Goal: Use online tool/utility: Utilize a website feature to perform a specific function

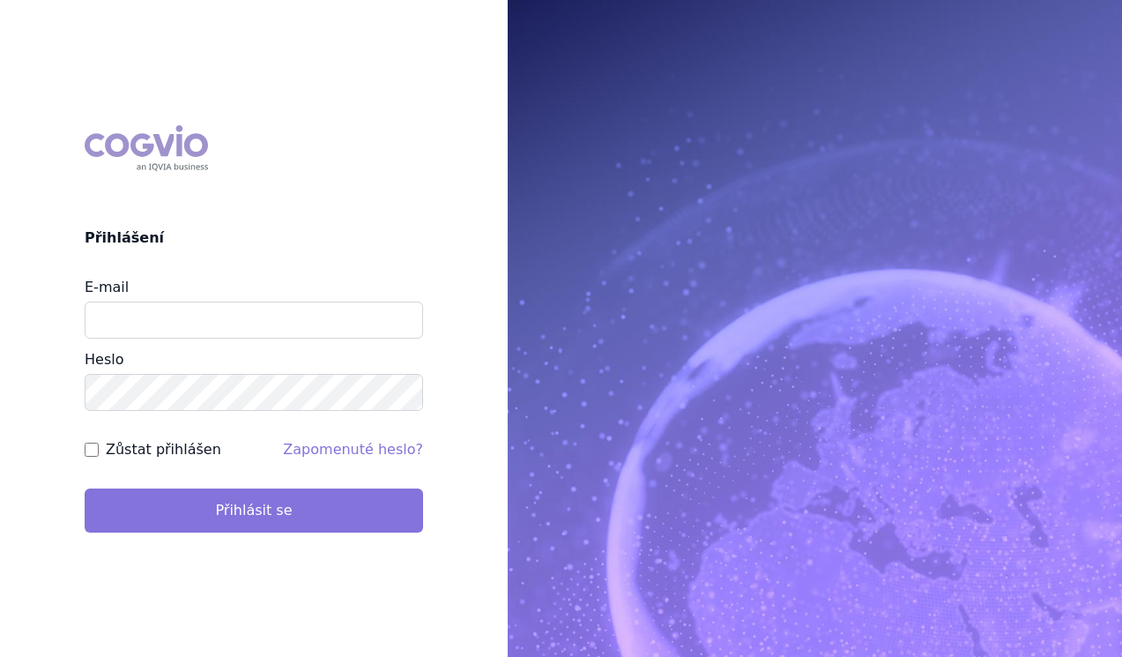
type input "lucie.sichtova@medochemie.com"
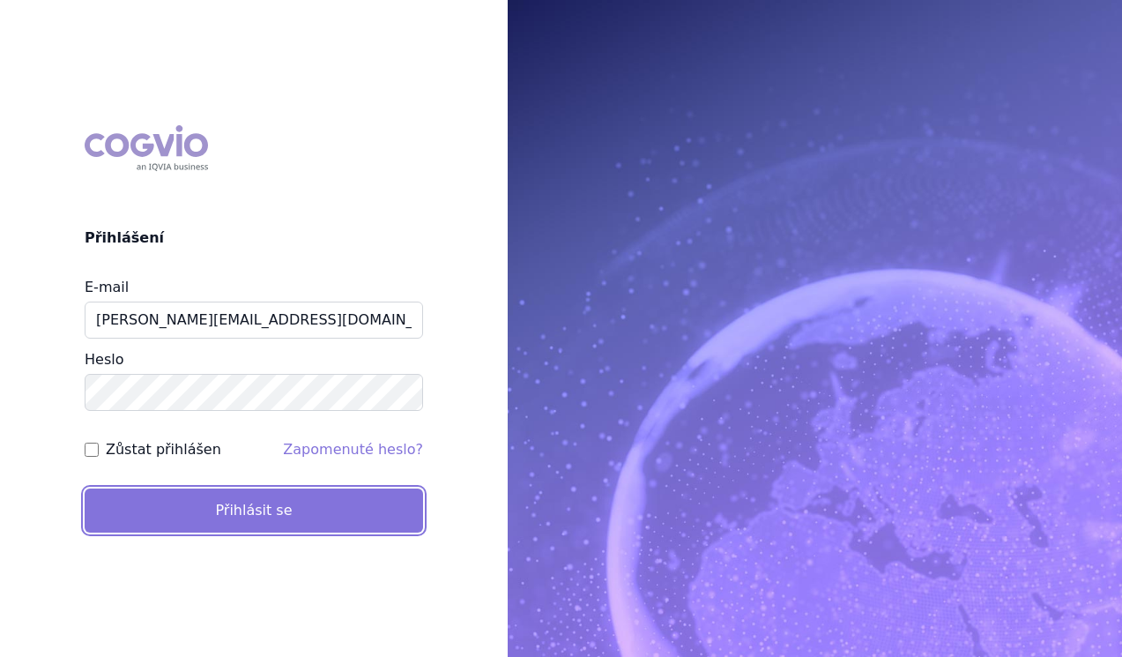
click at [264, 524] on button "Přihlásit se" at bounding box center [254, 510] width 338 height 44
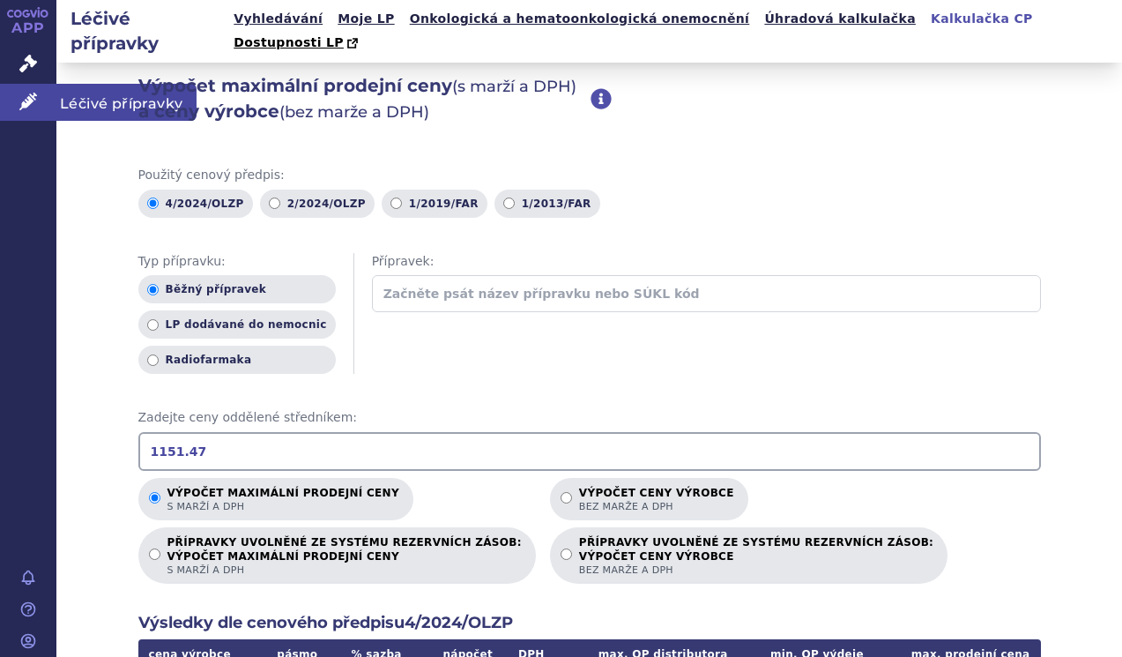
click at [24, 88] on link "Léčivé přípravky" at bounding box center [28, 102] width 56 height 37
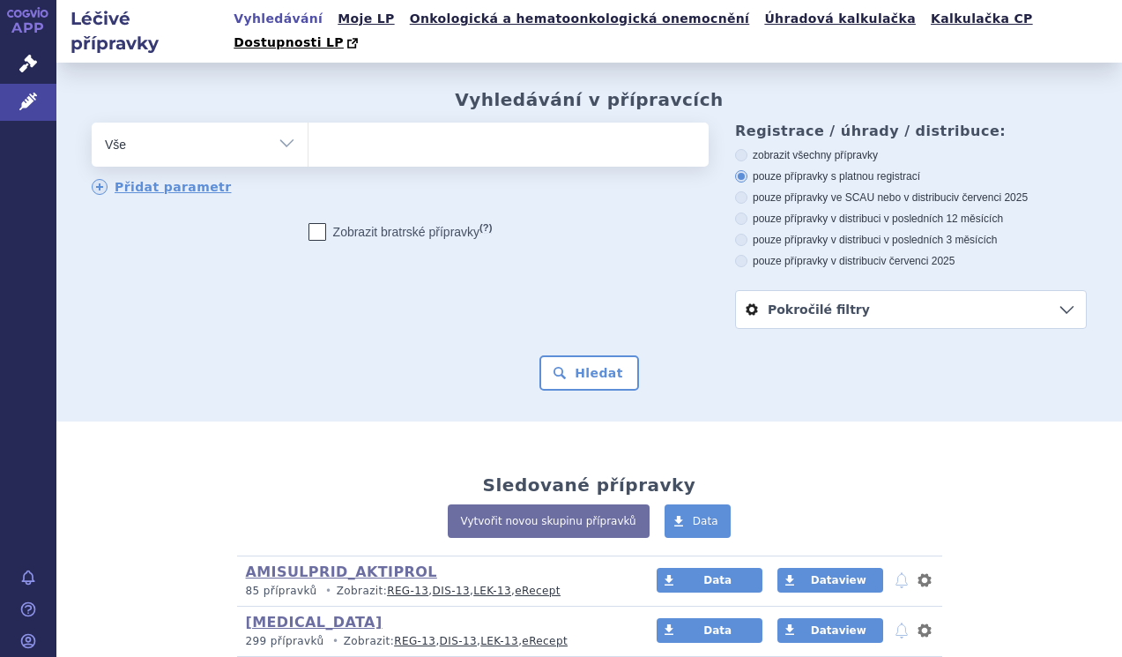
click at [225, 136] on select "Vše Přípravek/SUKL kód MAH VPOIS ATC/Aktivní látka Léková forma Síla" at bounding box center [200, 143] width 216 height 40
select select "filter-atc-group"
click at [92, 123] on select "Vše Přípravek/SUKL kód MAH VPOIS ATC/Aktivní látka Léková forma Síla" at bounding box center [200, 143] width 216 height 40
click at [364, 147] on div "odstranit Vše Přípravek/SUKL kód MAH VPOIS ATC/Aktivní látka" at bounding box center [400, 160] width 617 height 74
click at [364, 130] on ul at bounding box center [505, 141] width 393 height 37
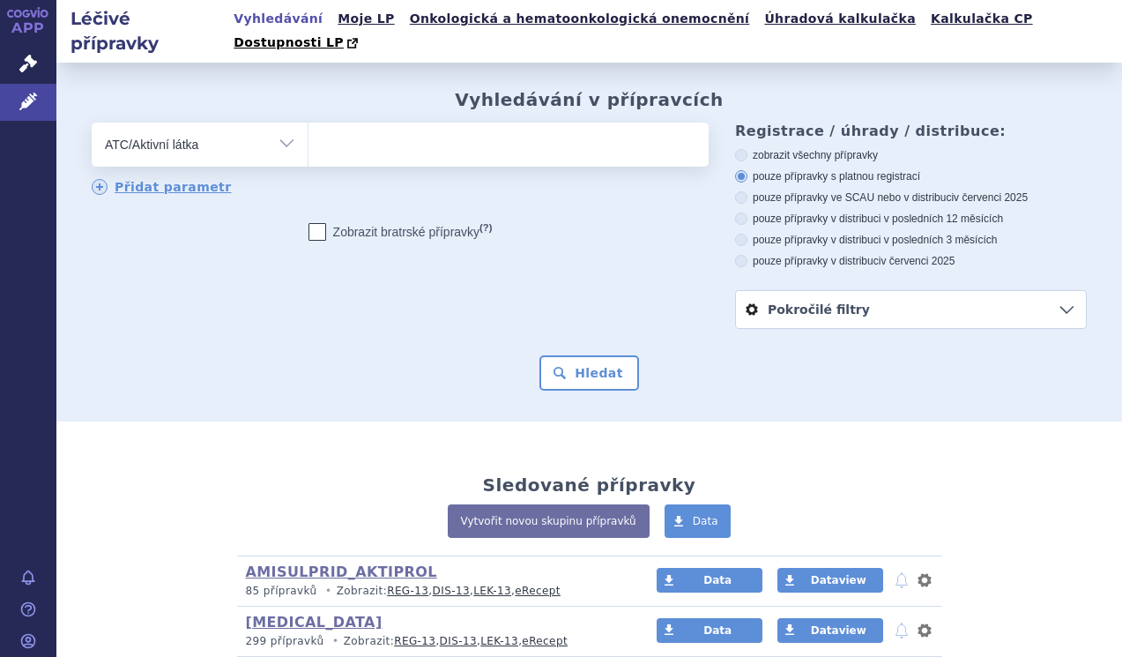
click at [309, 130] on select at bounding box center [308, 144] width 1 height 44
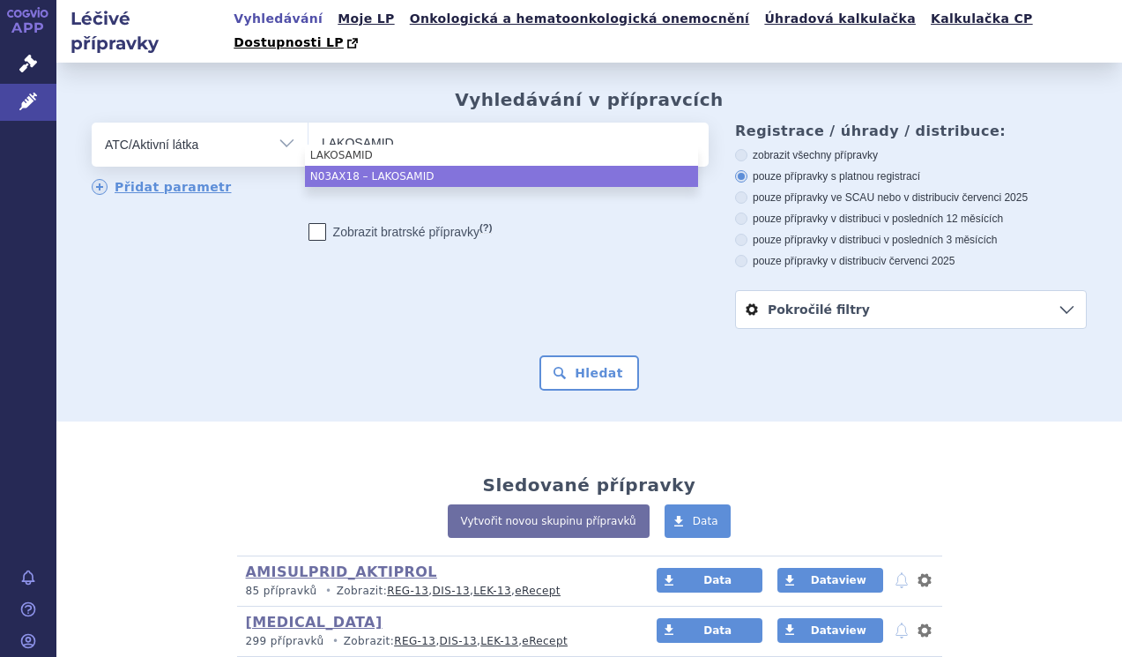
type input "LAKOSAMID"
select select "N03AX18"
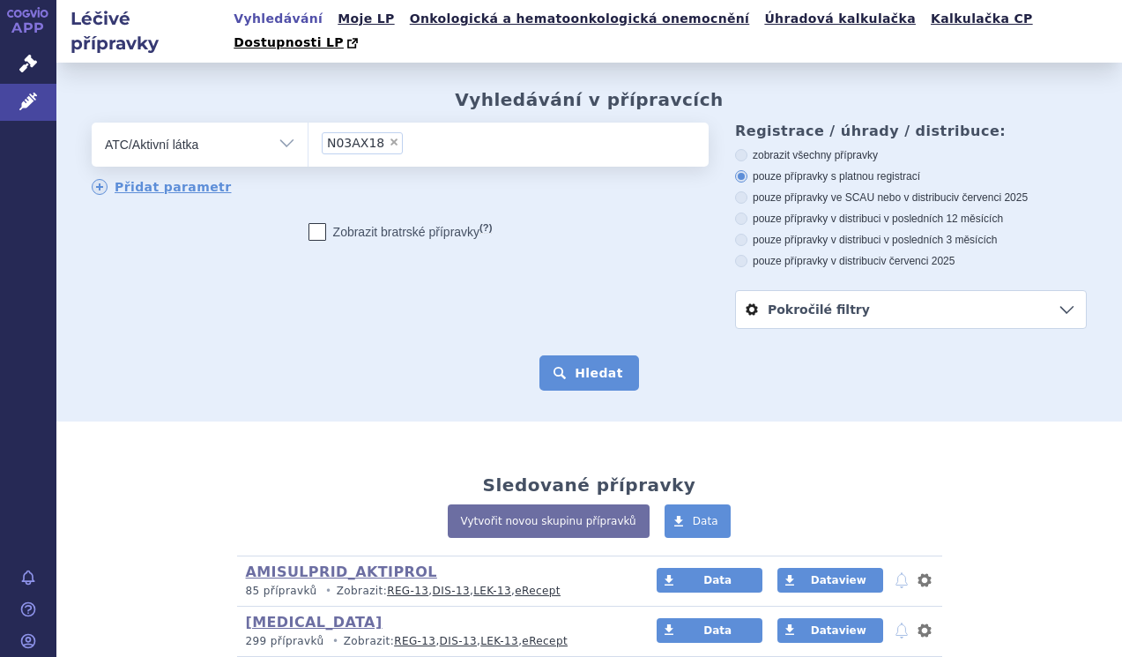
click at [552, 356] on button "Hledat" at bounding box center [589, 372] width 100 height 35
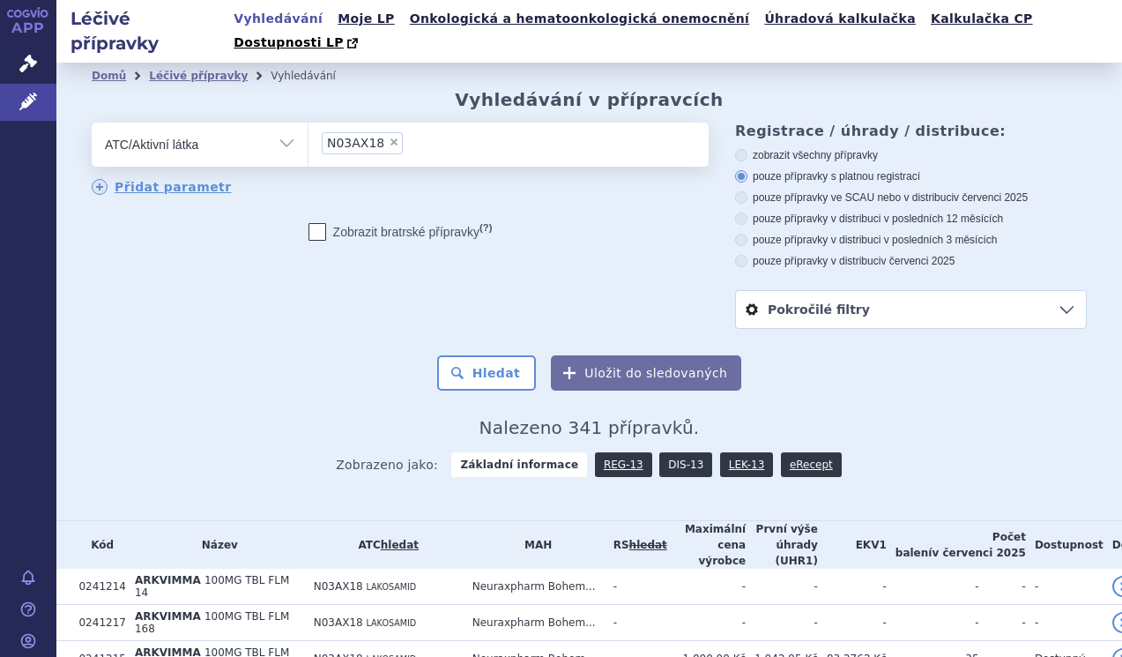
click at [675, 452] on link "DIS-13" at bounding box center [685, 464] width 53 height 25
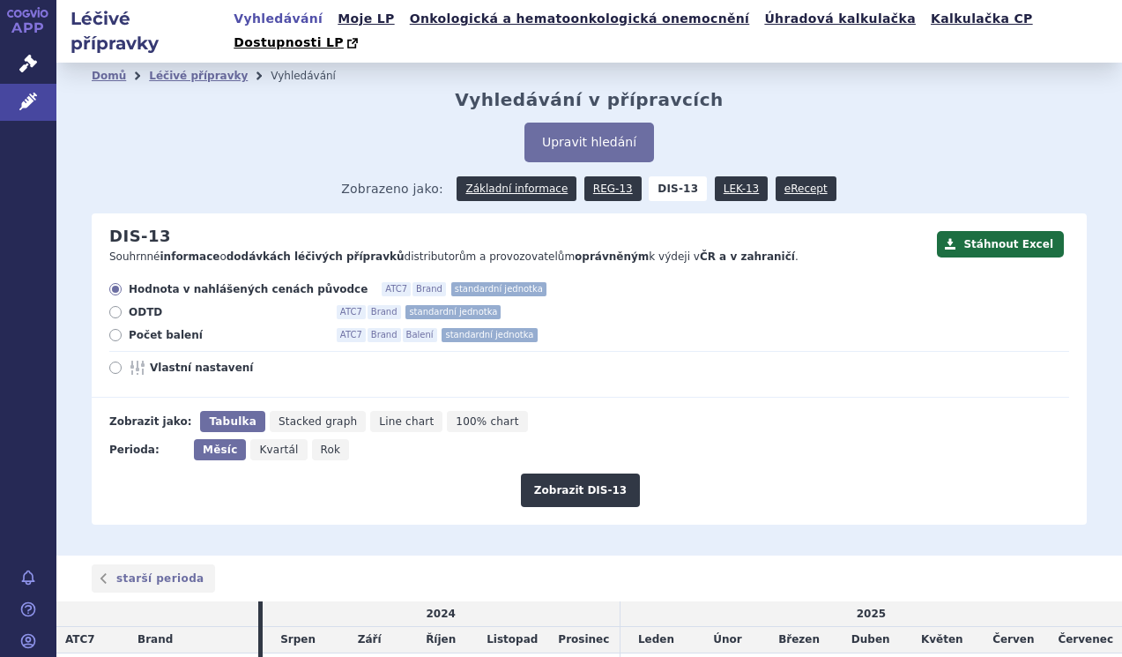
click at [199, 361] on span "Vlastní nastavení" at bounding box center [247, 368] width 194 height 14
click at [123, 364] on input "Vlastní nastavení" at bounding box center [116, 369] width 11 height 11
radio input "true"
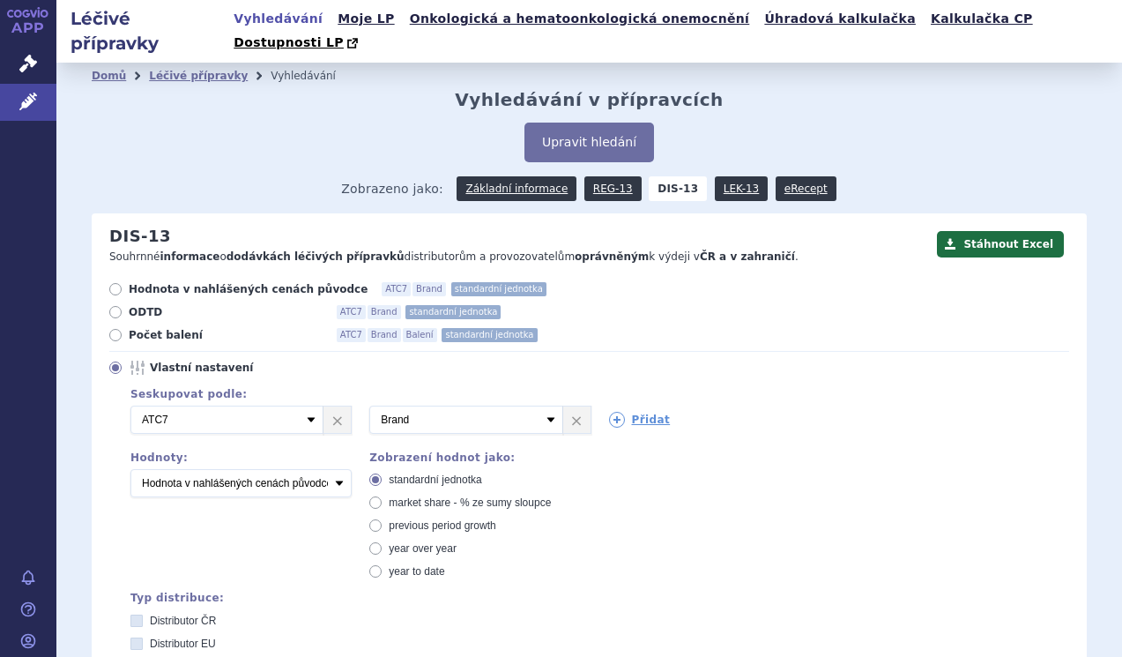
click at [606, 405] on div "2 Vyberte groupování ATC3 ATC5 ATC7 Brand Balení SÚKL kód MAH VPOIS Referenční …" at bounding box center [591, 419] width 956 height 28
click at [609, 412] on icon at bounding box center [617, 420] width 16 height 16
click at [609, 405] on select "Vyberte groupování ATC3 ATC5 ATC7 Brand Balení SÚKL kód MAH VPOIS Referenční sk…" at bounding box center [705, 419] width 193 height 28
select select "package"
click at [609, 405] on select "Vyberte groupování ATC3 ATC5 ATC7 Brand Balení SÚKL kód MAH VPOIS Referenční sk…" at bounding box center [705, 419] width 193 height 28
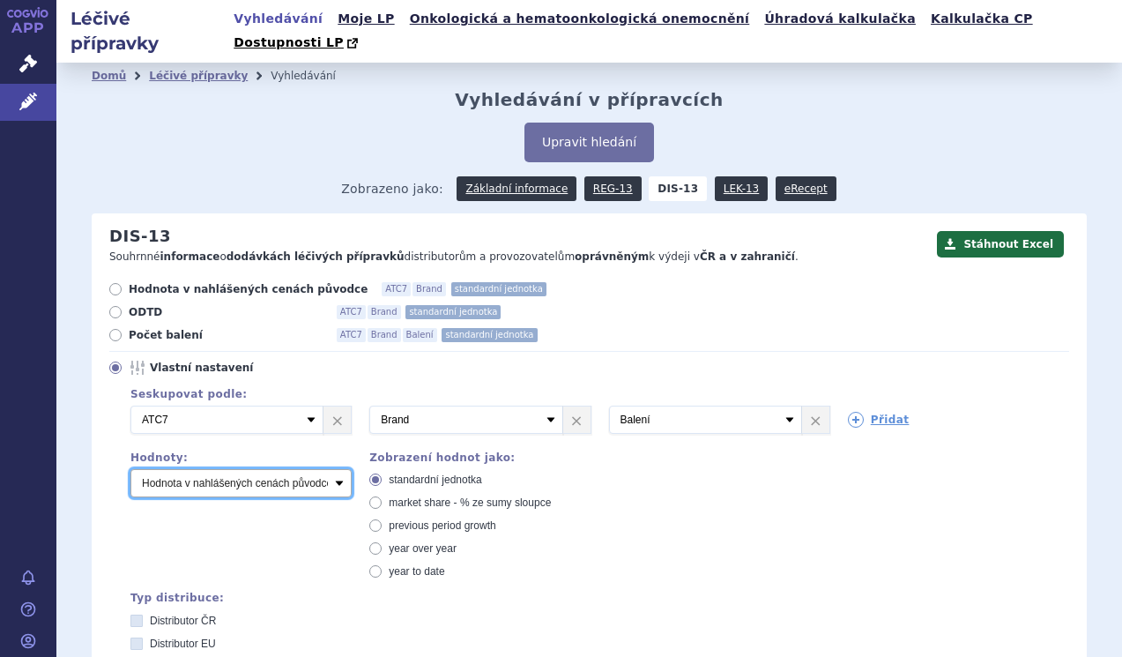
click at [182, 469] on select "Počet balení Hodnota v nahlášených cenách původce [DIS-13] Hodnota v maximálníc…" at bounding box center [240, 483] width 221 height 28
select select "packages"
click at [130, 469] on select "Počet balení Hodnota v nahlášených cenách původce [DIS-13] Hodnota v maximálníc…" at bounding box center [240, 483] width 221 height 28
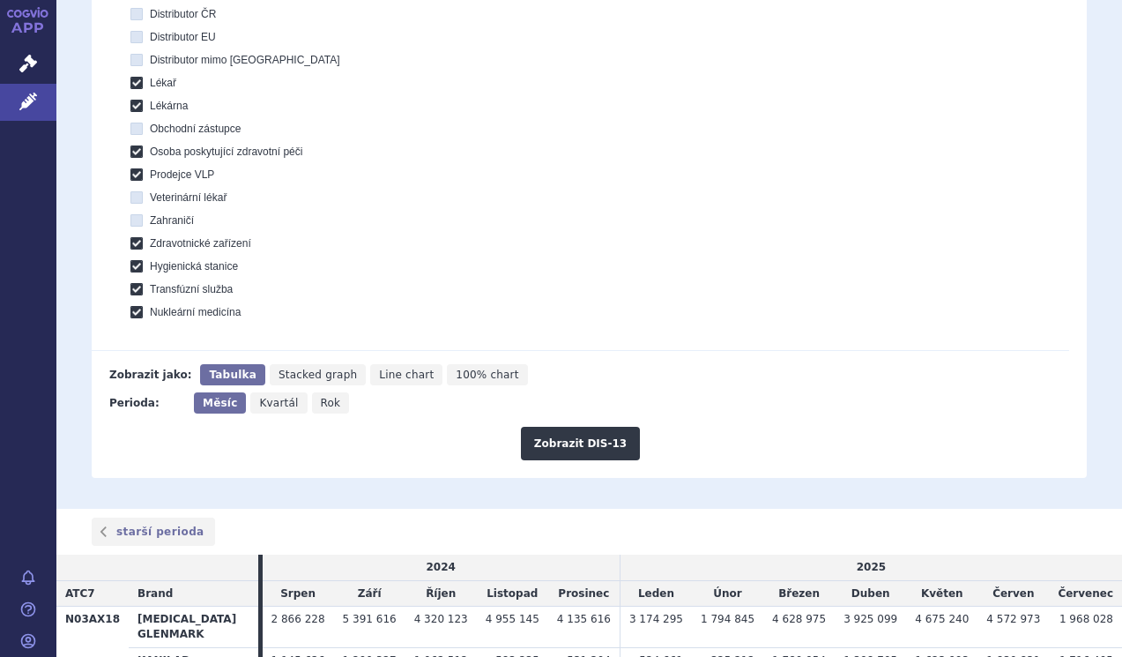
scroll to position [661, 0]
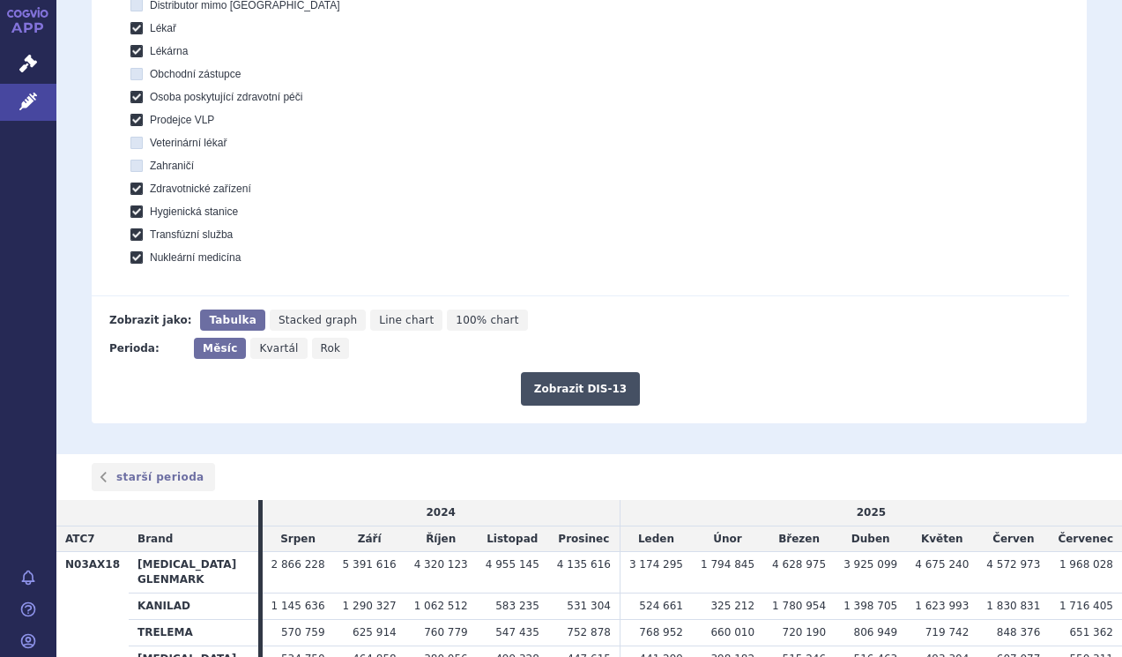
click at [570, 372] on button "Zobrazit DIS-13" at bounding box center [580, 388] width 119 height 33
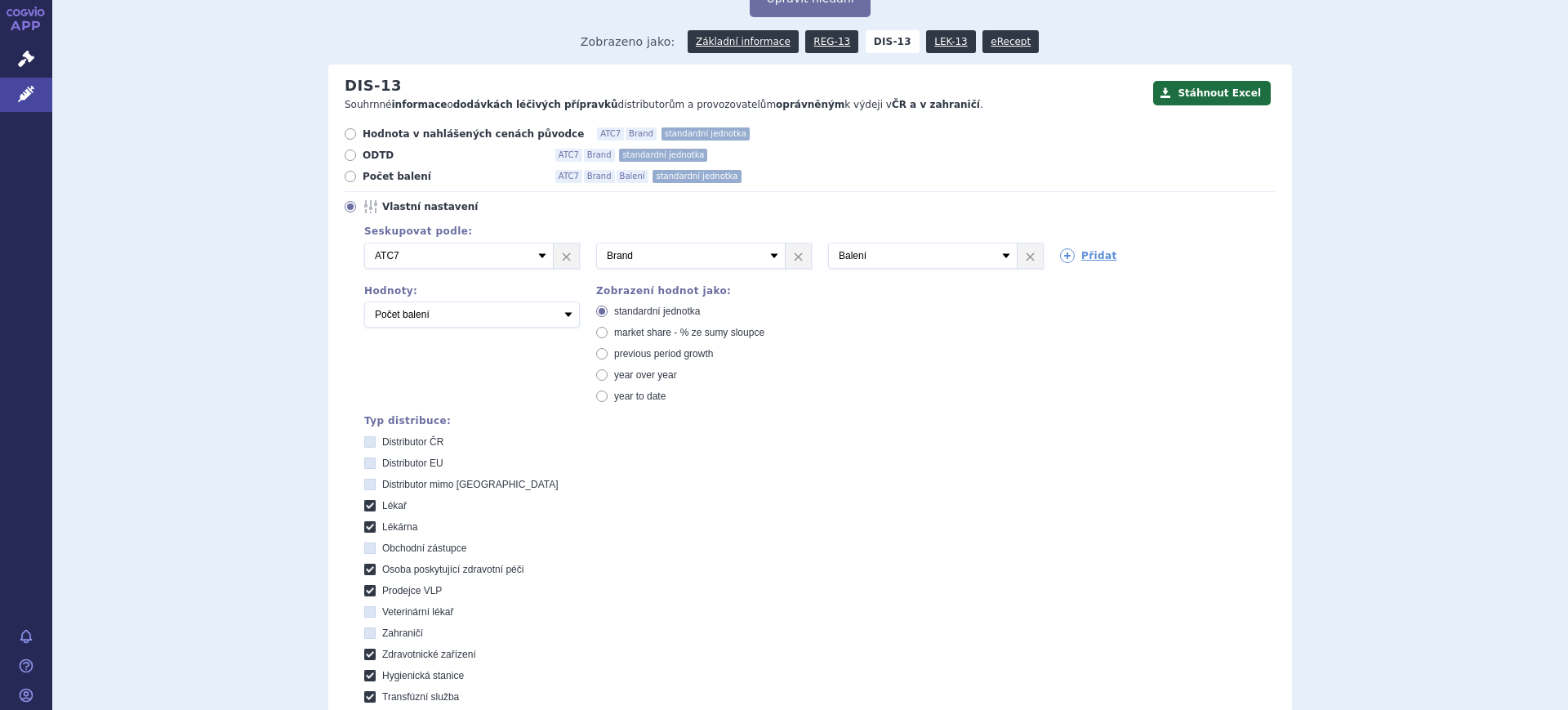
scroll to position [102, 0]
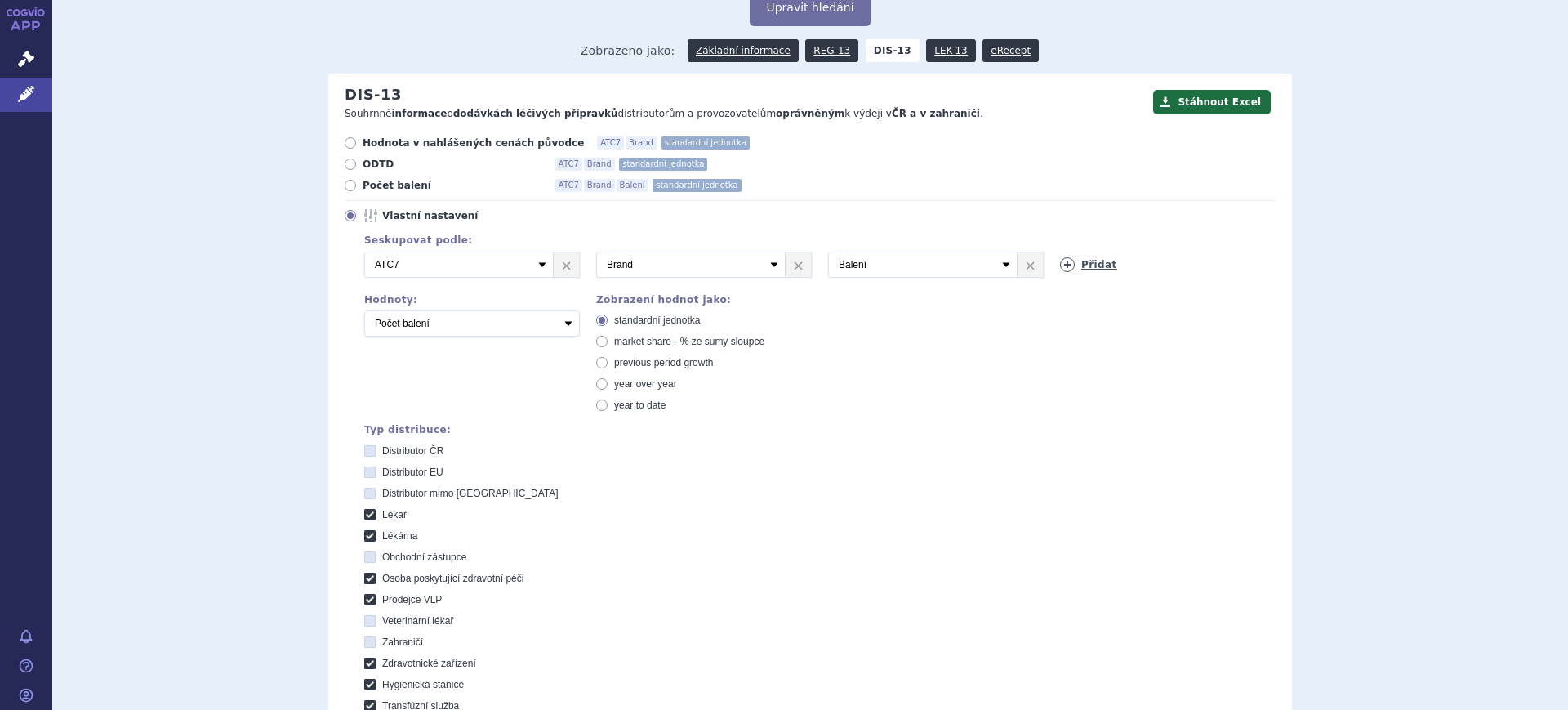
click at [1039, 265] on icon at bounding box center [1068, 265] width 15 height 15
drag, startPoint x: 1062, startPoint y: 265, endPoint x: 1070, endPoint y: 272, distance: 10.6
click at [1039, 265] on select "Vyberte groupování ATC3 ATC5 ATC7 Brand Balení SÚKL kód MAH VPOIS Referenční sk…" at bounding box center [1155, 264] width 190 height 26
select select "mah"
click at [1039, 252] on select "Vyberte groupování ATC3 ATC5 ATC7 Brand Balení SÚKL kód MAH VPOIS Referenční sk…" at bounding box center [1155, 264] width 190 height 26
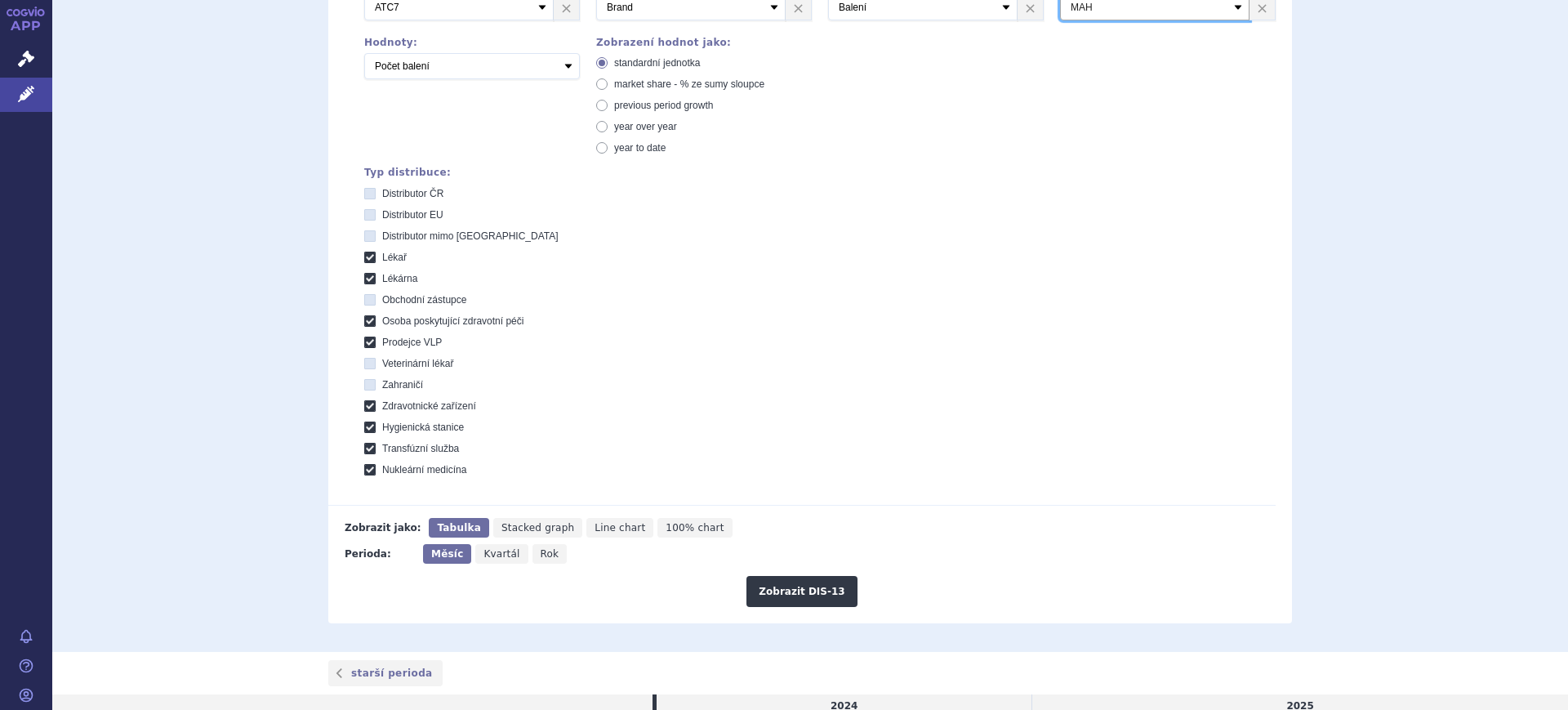
scroll to position [511, 0]
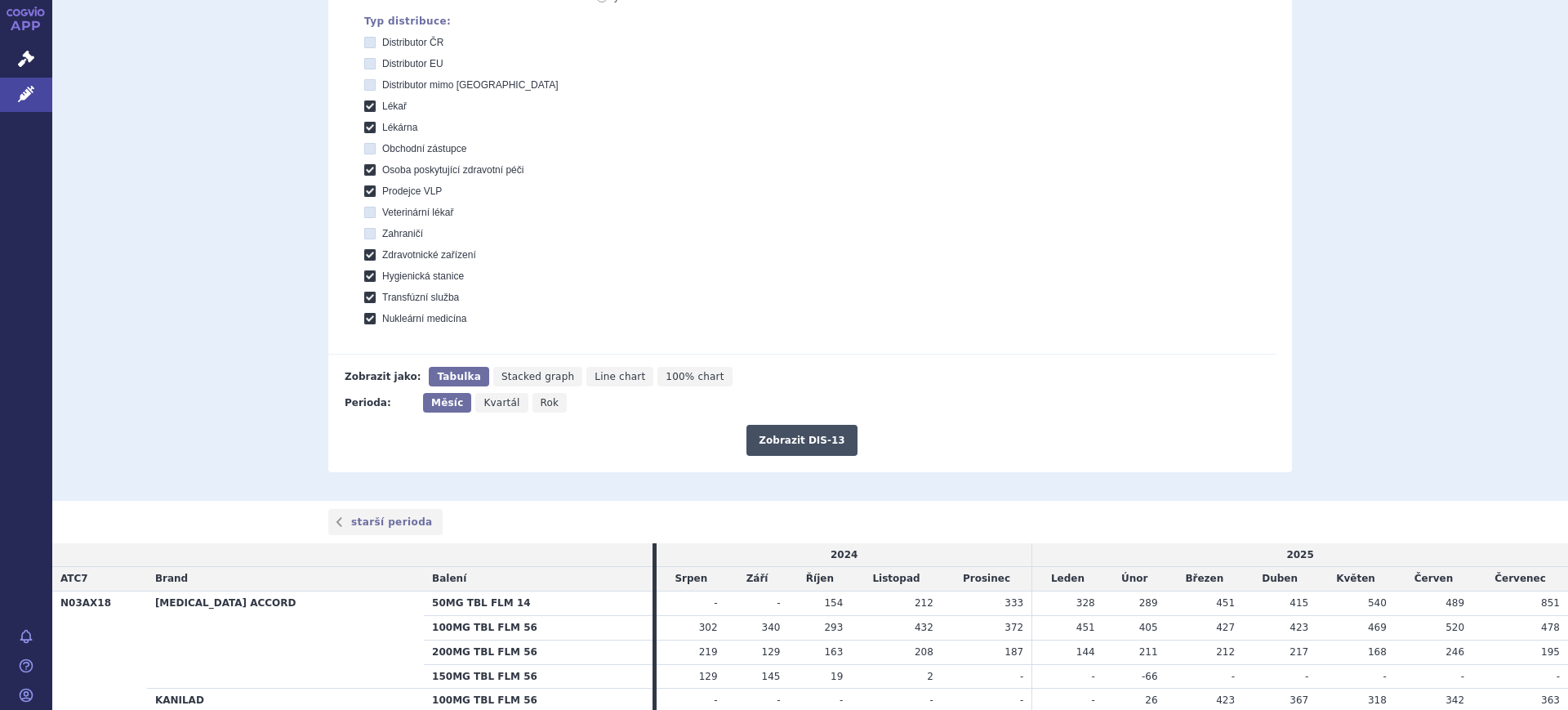
click at [825, 437] on button "Zobrazit DIS-13" at bounding box center [802, 439] width 110 height 31
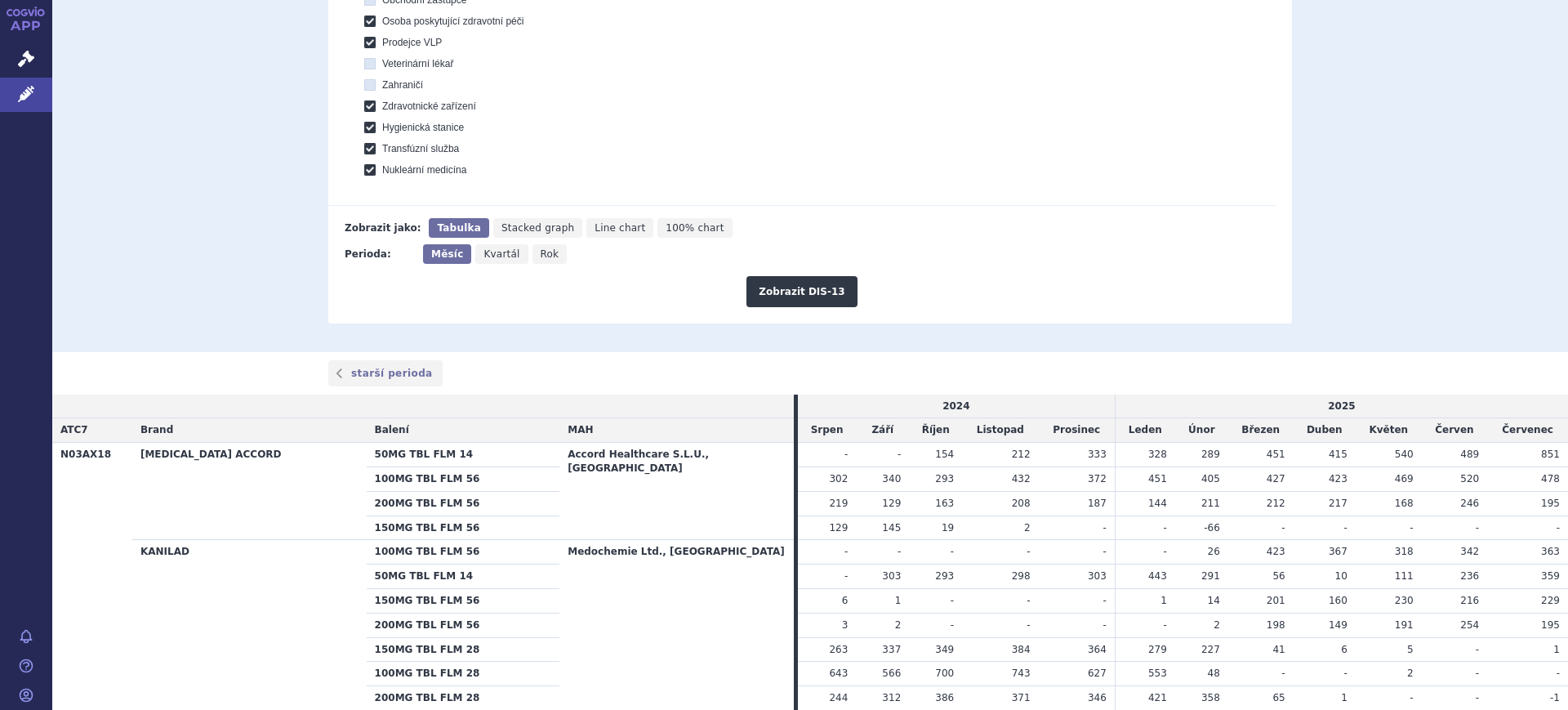
scroll to position [505, 0]
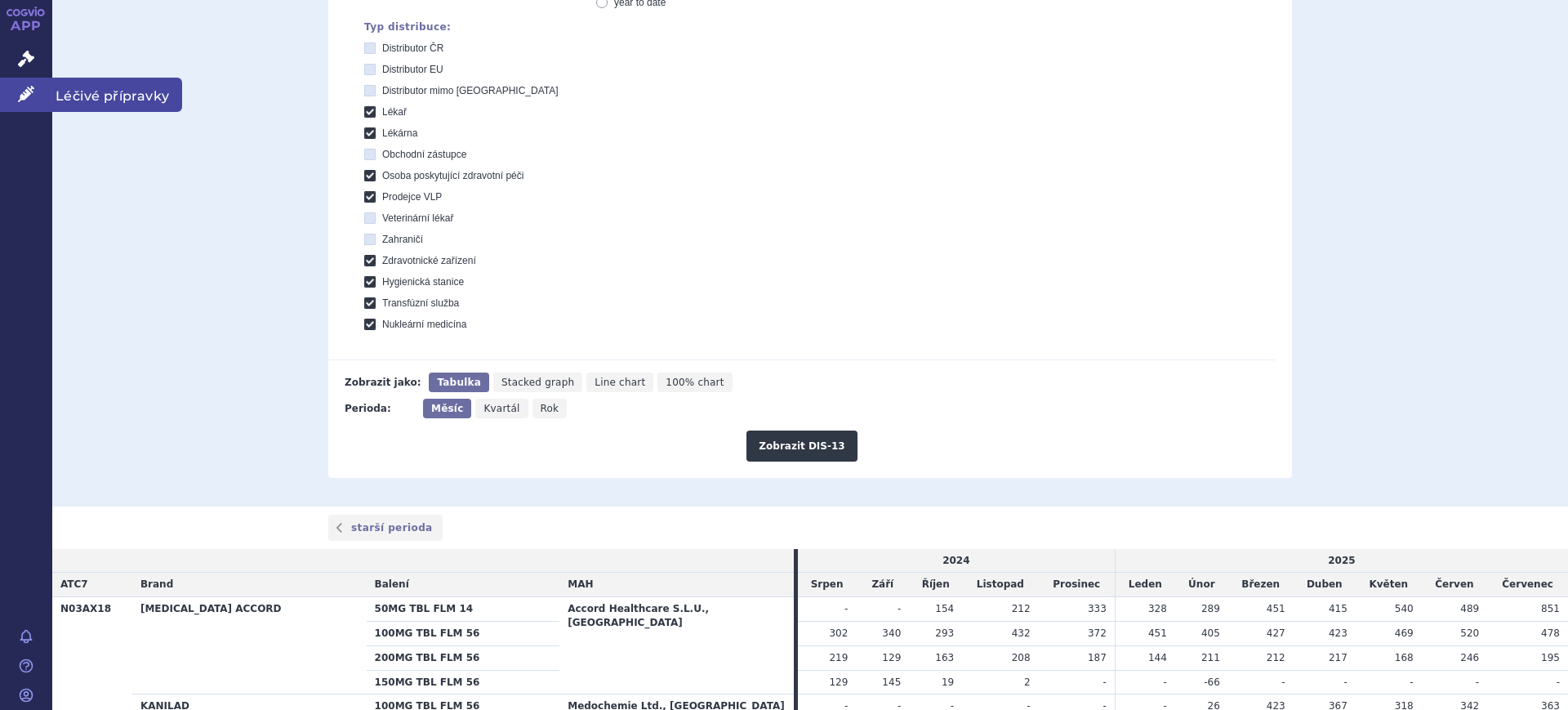
click at [21, 86] on icon at bounding box center [26, 95] width 17 height 17
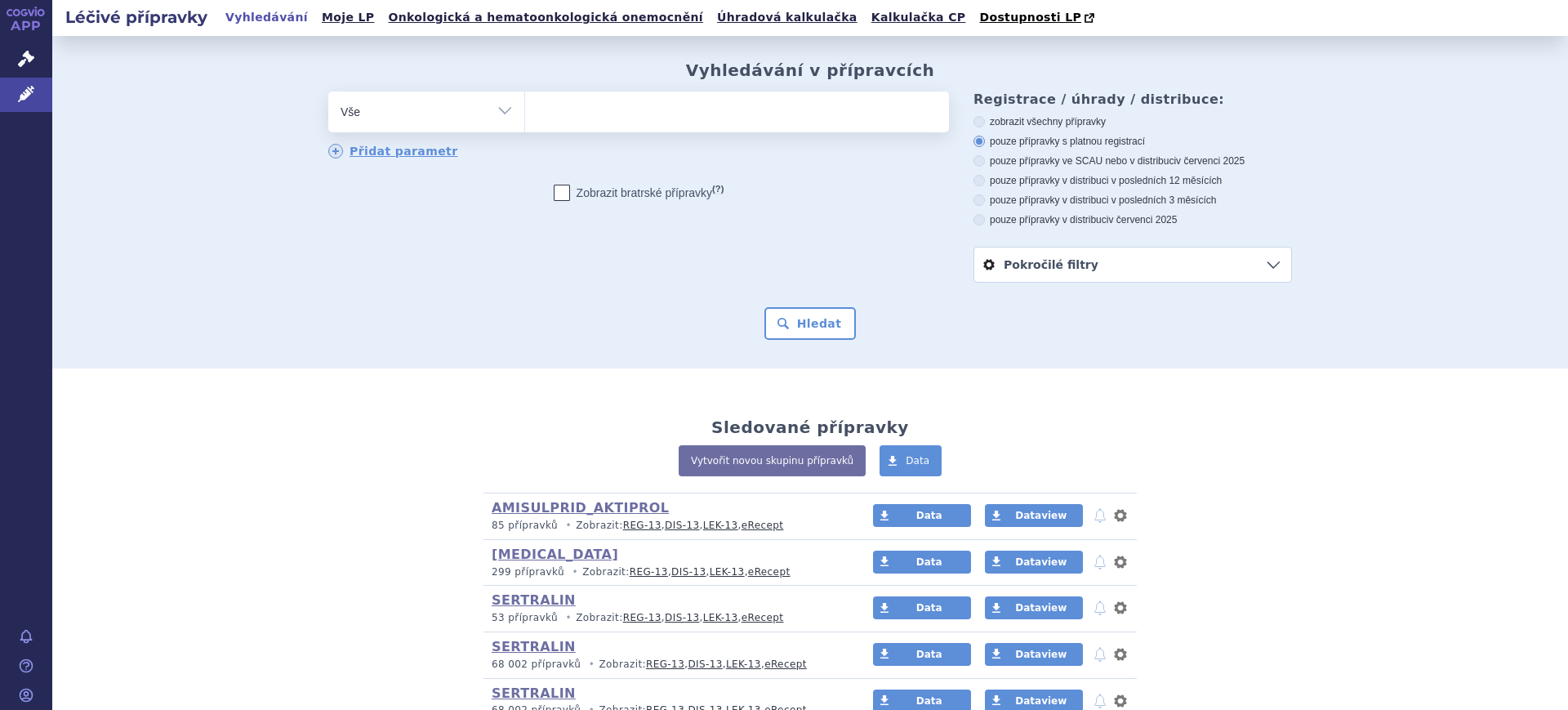
click at [398, 95] on select "Vše Přípravek/SUKL kód MAH VPOIS ATC/Aktivní látka Léková forma Síla" at bounding box center [426, 110] width 196 height 37
select select "filter-atc-group"
click at [328, 93] on select "Vše Přípravek/SUKL kód MAH VPOIS ATC/Aktivní látka Léková forma Síla" at bounding box center [426, 110] width 196 height 37
click at [635, 139] on div "odstranit Vše Přípravek/SUKL kód MAH VPOIS ATC/Aktivní látka" at bounding box center [639, 126] width 621 height 69
click at [648, 126] on ul at bounding box center [737, 108] width 424 height 34
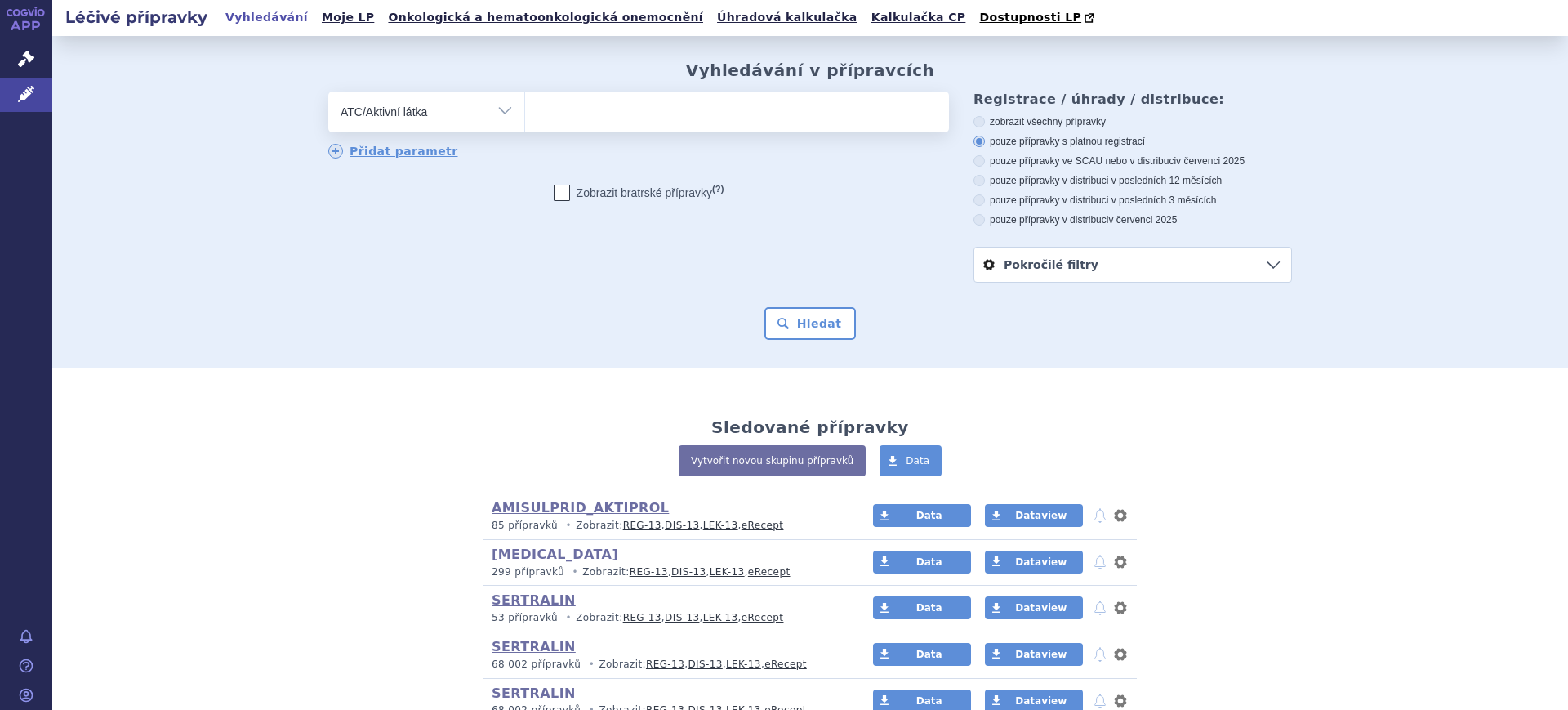
click at [525, 126] on select at bounding box center [525, 111] width 1 height 41
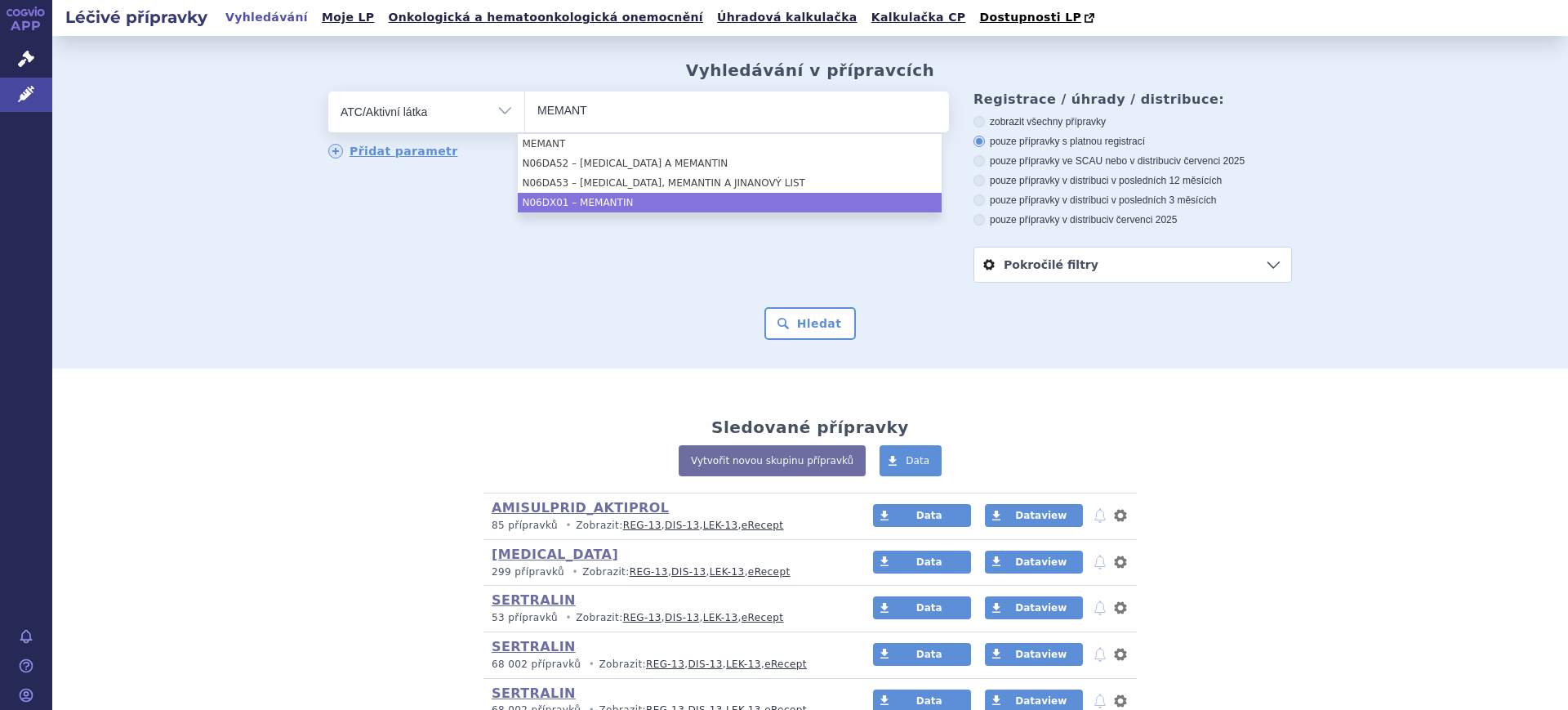
type input "MEMANT"
select select "N06DX01"
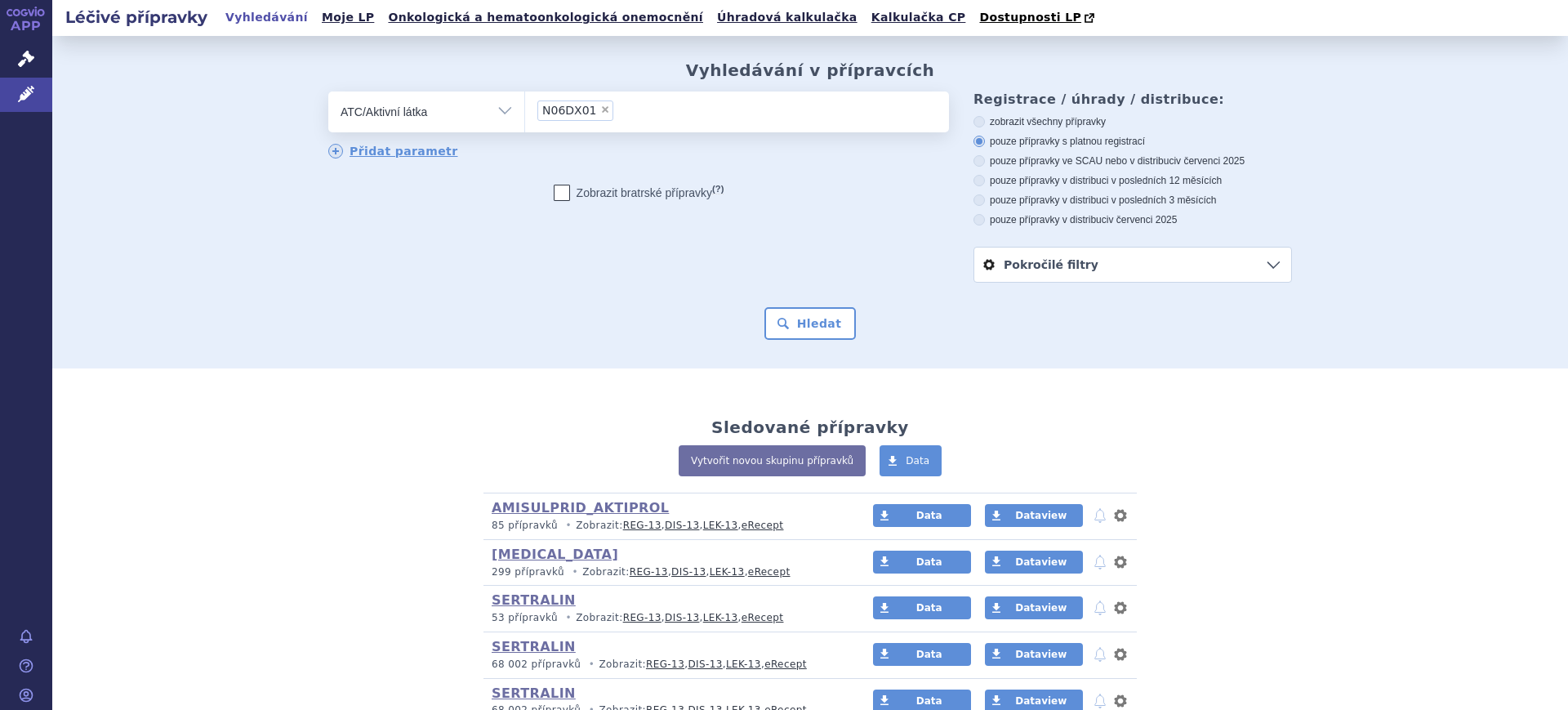
click at [757, 318] on div "Hledat" at bounding box center [810, 323] width 964 height 32
click at [765, 323] on button "Hledat" at bounding box center [811, 323] width 93 height 32
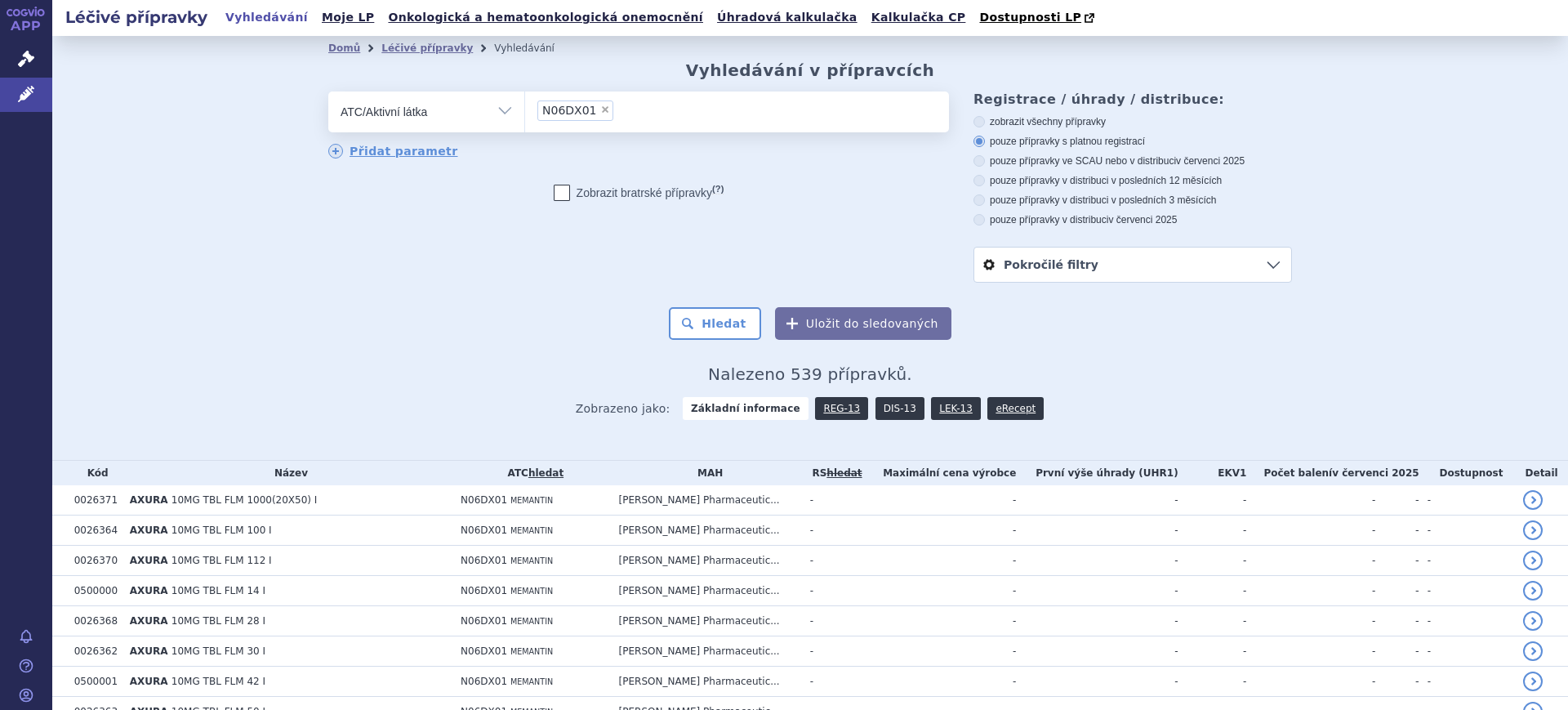
click at [886, 416] on link "DIS-13" at bounding box center [900, 408] width 49 height 23
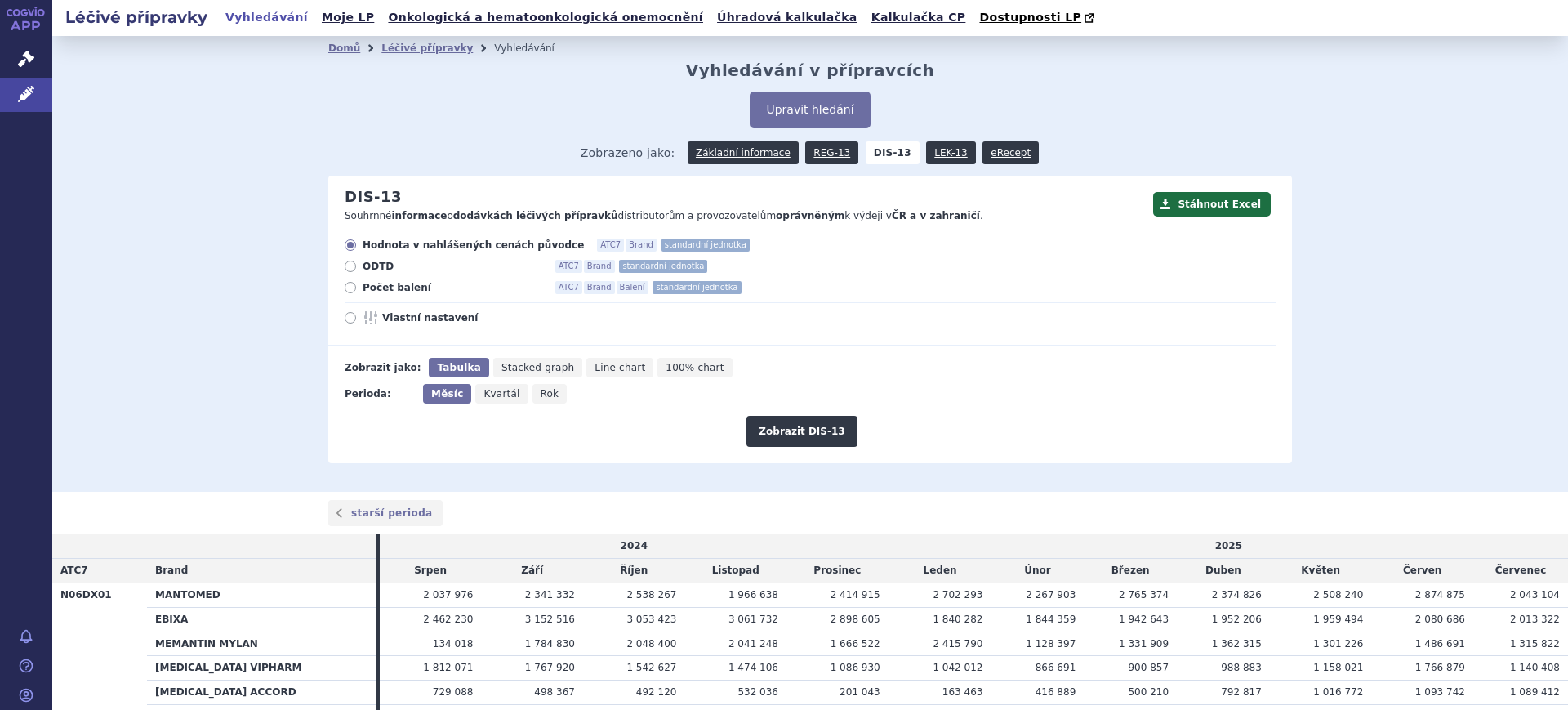
click at [411, 320] on span "Vlastní nastavení" at bounding box center [473, 318] width 180 height 13
click at [357, 320] on input "Vlastní nastavení" at bounding box center [351, 319] width 10 height 10
radio input "true"
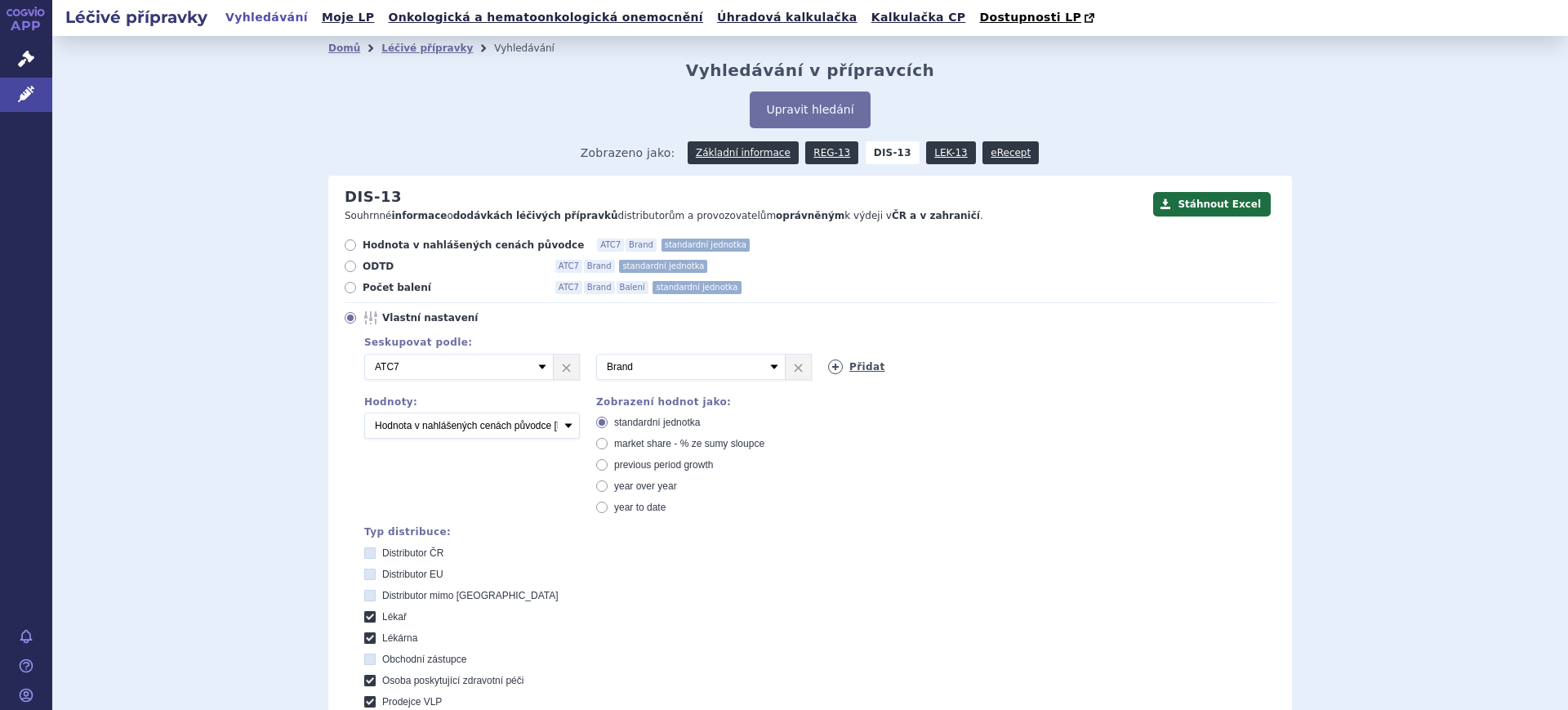
click at [842, 373] on link "Přidat" at bounding box center [857, 367] width 57 height 15
click at [922, 382] on div "Seskupovat podle: 2 Vyberte groupování ATC3 ATC5 ATC7 Brand Balení SÚKL kód MAH…" at bounding box center [812, 361] width 928 height 51
click at [929, 374] on select "Vyberte groupování ATC3 ATC5 ATC7 Brand Balení SÚKL kód MAH VPOIS Referenční sk…" at bounding box center [923, 367] width 190 height 26
select select "mah"
click at [828, 355] on select "Vyberte groupování ATC3 ATC5 ATC7 Brand Balení SÚKL kód MAH VPOIS Referenční sk…" at bounding box center [923, 367] width 190 height 26
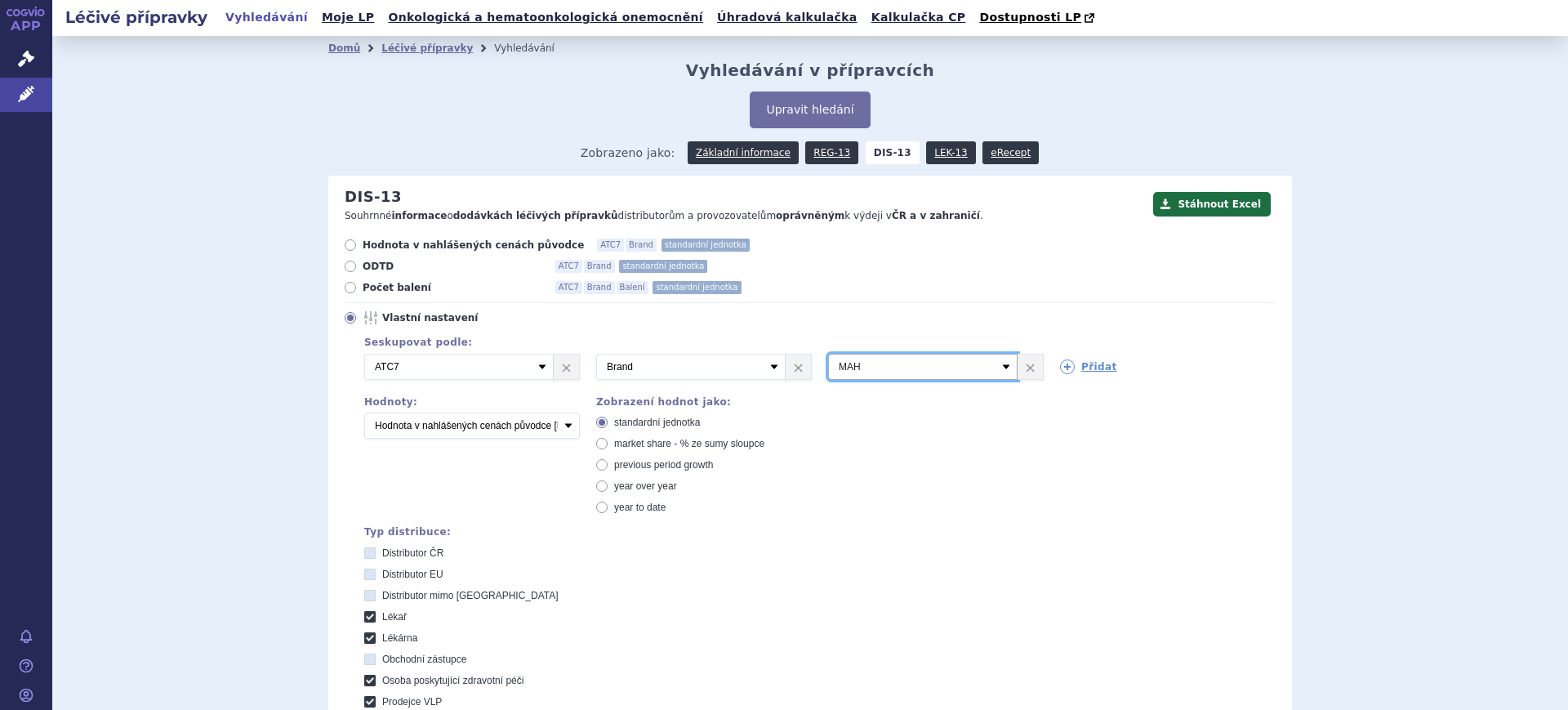
scroll to position [307, 0]
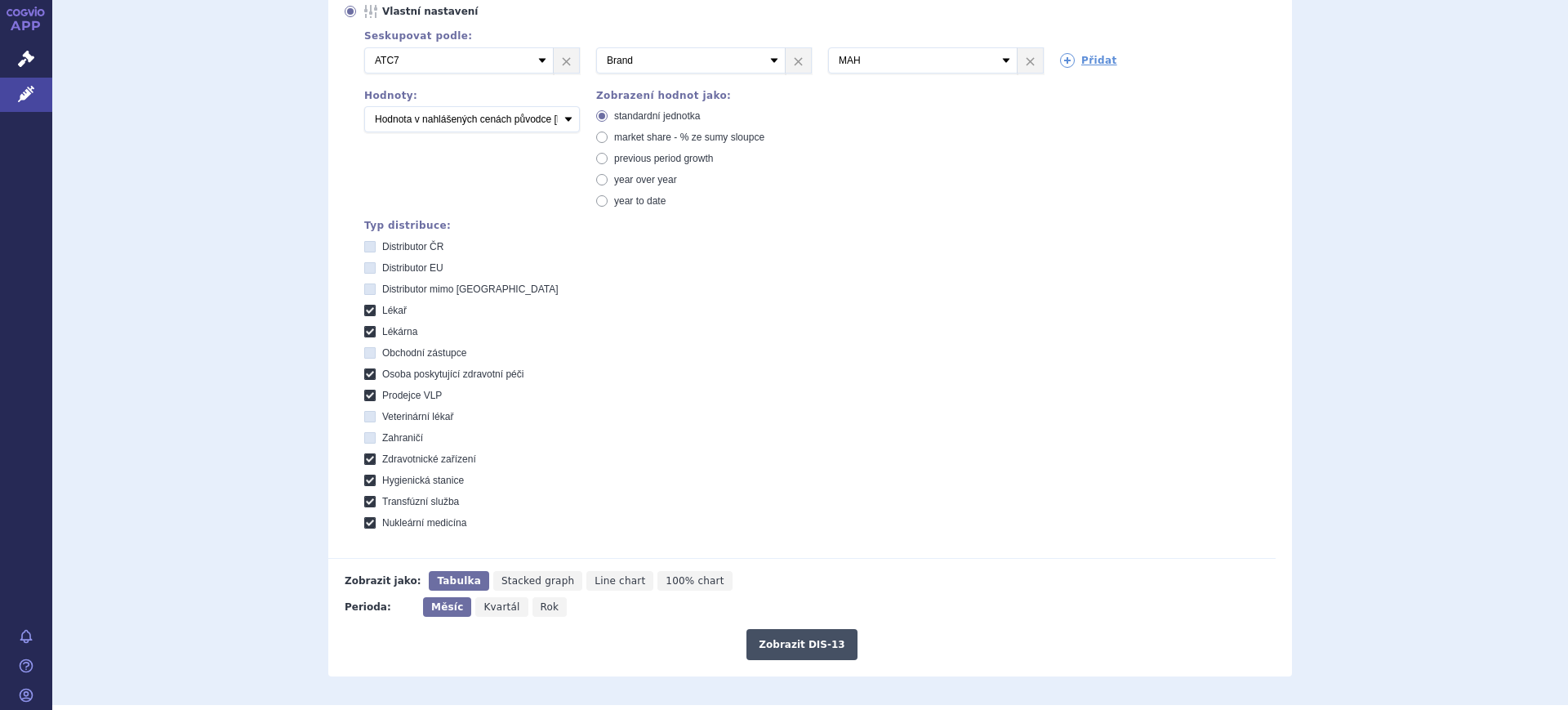
click at [800, 631] on button "Zobrazit DIS-13" at bounding box center [802, 644] width 110 height 31
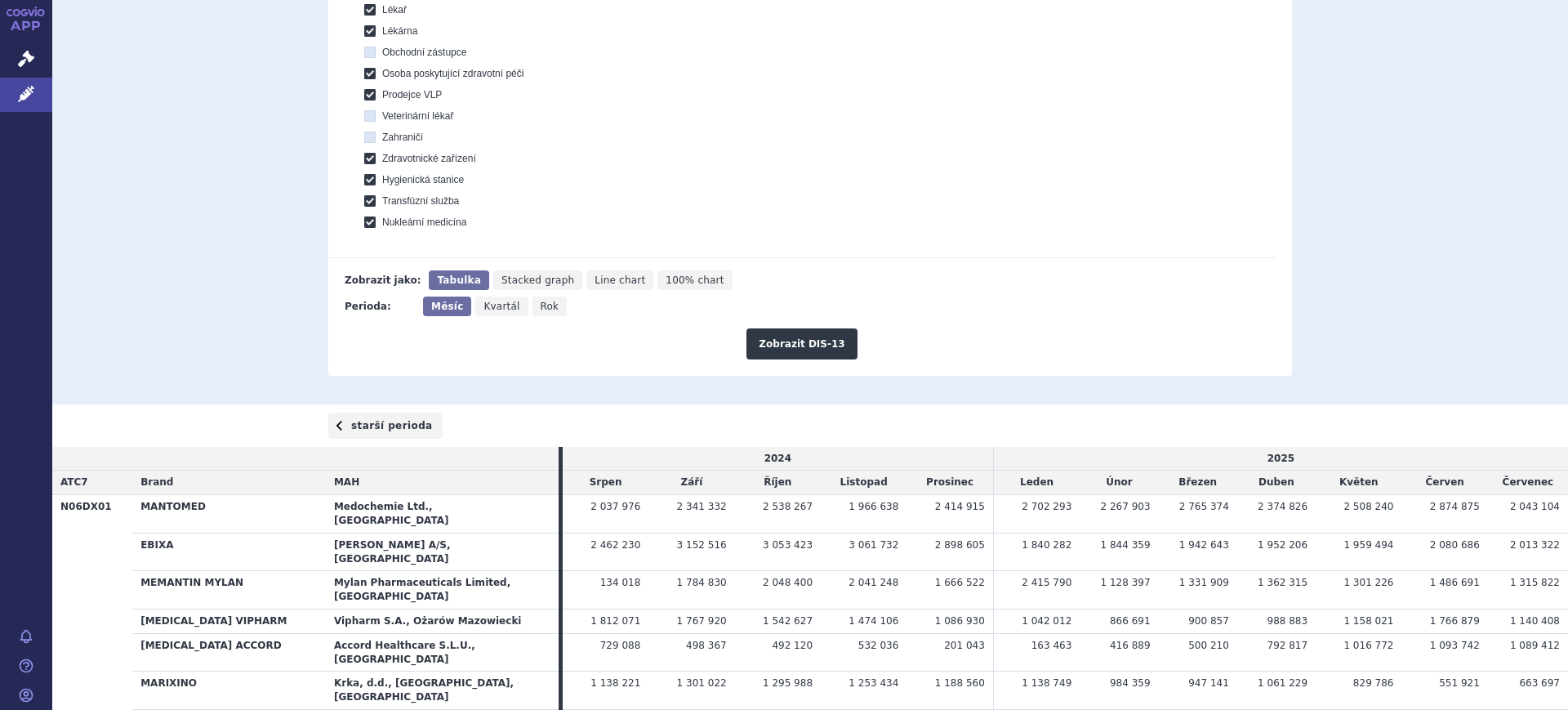
scroll to position [596, 0]
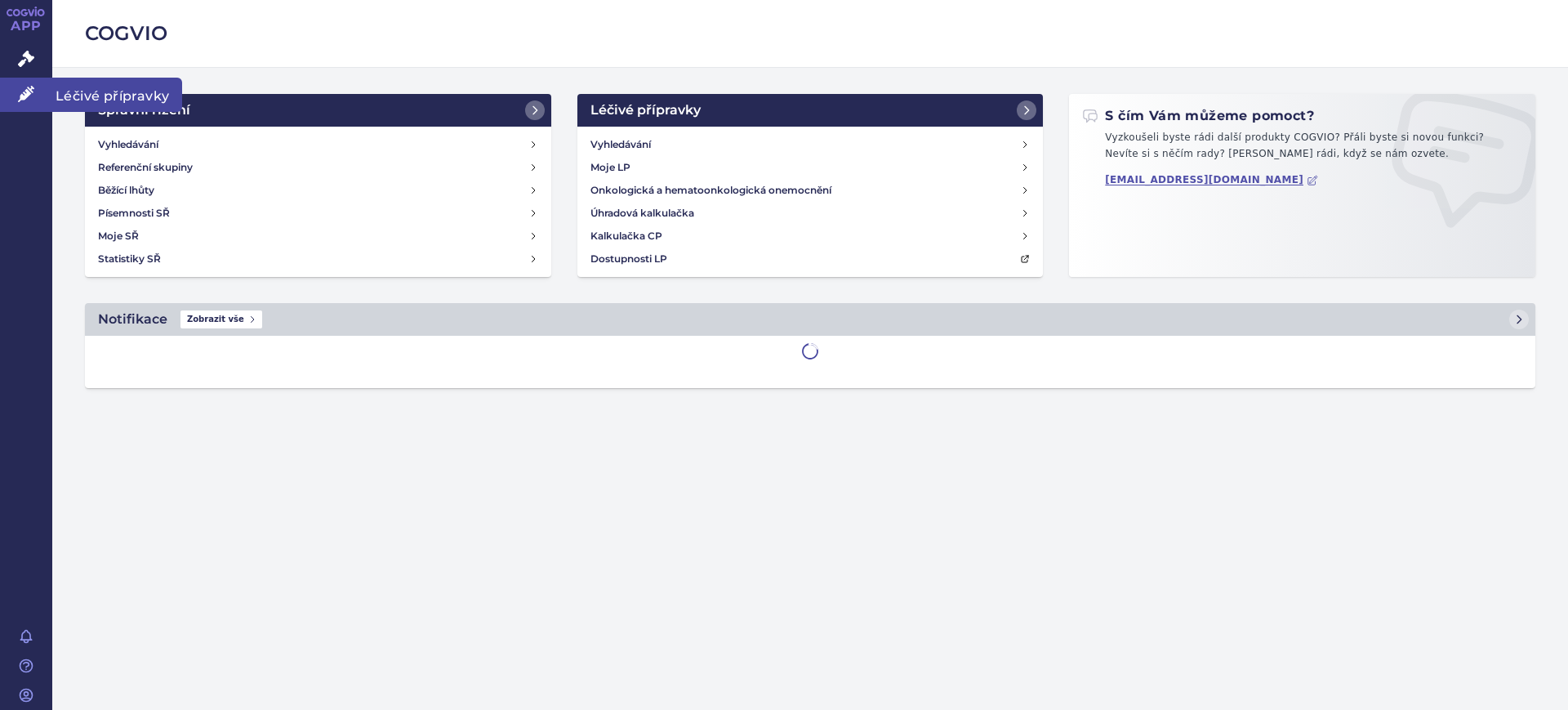
click at [9, 95] on link "Léčivé přípravky" at bounding box center [26, 95] width 52 height 34
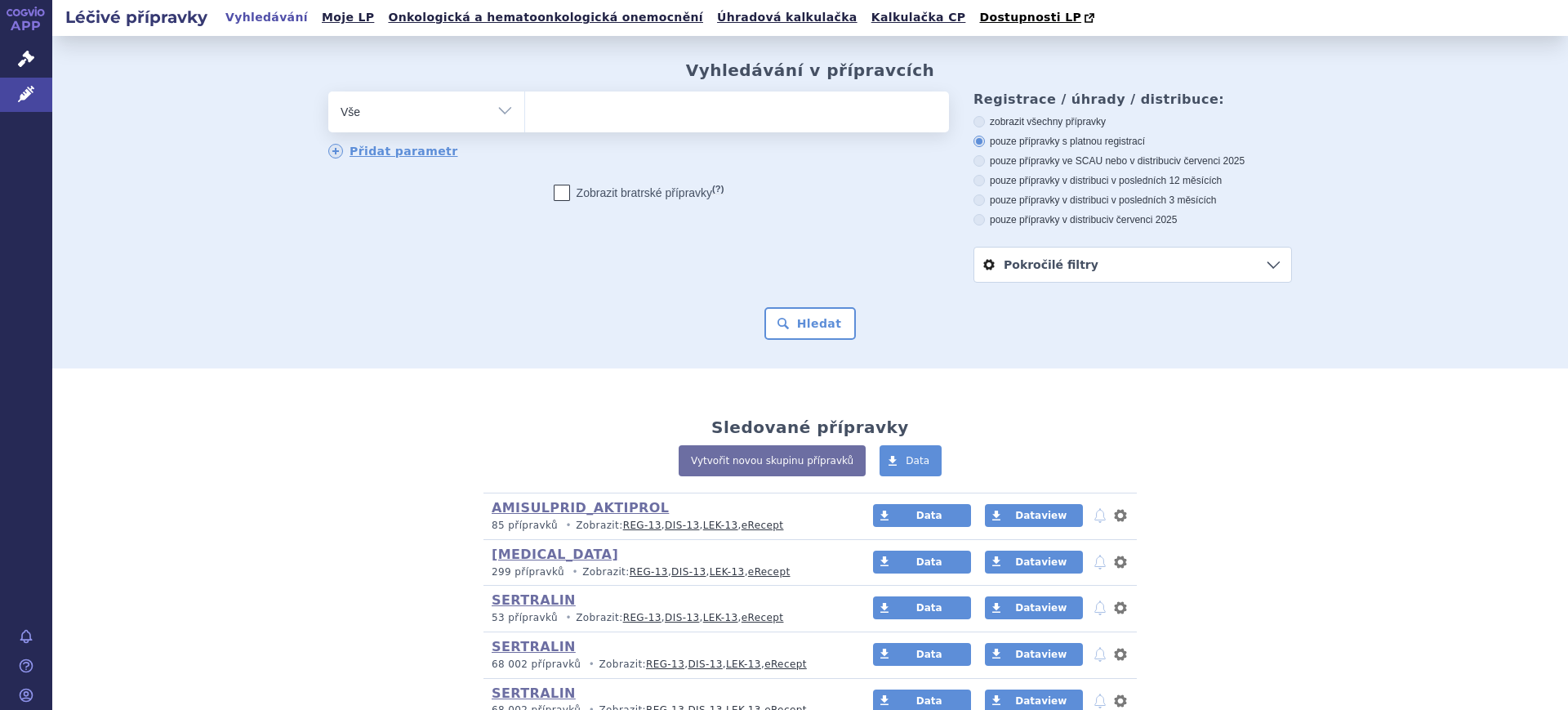
click at [360, 118] on select "Vše Přípravek/SUKL kód MAH VPOIS ATC/Aktivní látka Léková forma Síla" at bounding box center [426, 110] width 196 height 37
select select "filter-atc-group"
click at [328, 93] on select "Vše Přípravek/SUKL kód MAH VPOIS ATC/Aktivní látka Léková forma Síla" at bounding box center [426, 110] width 196 height 37
click at [601, 125] on ul at bounding box center [737, 108] width 424 height 34
click at [525, 125] on select at bounding box center [525, 111] width 1 height 41
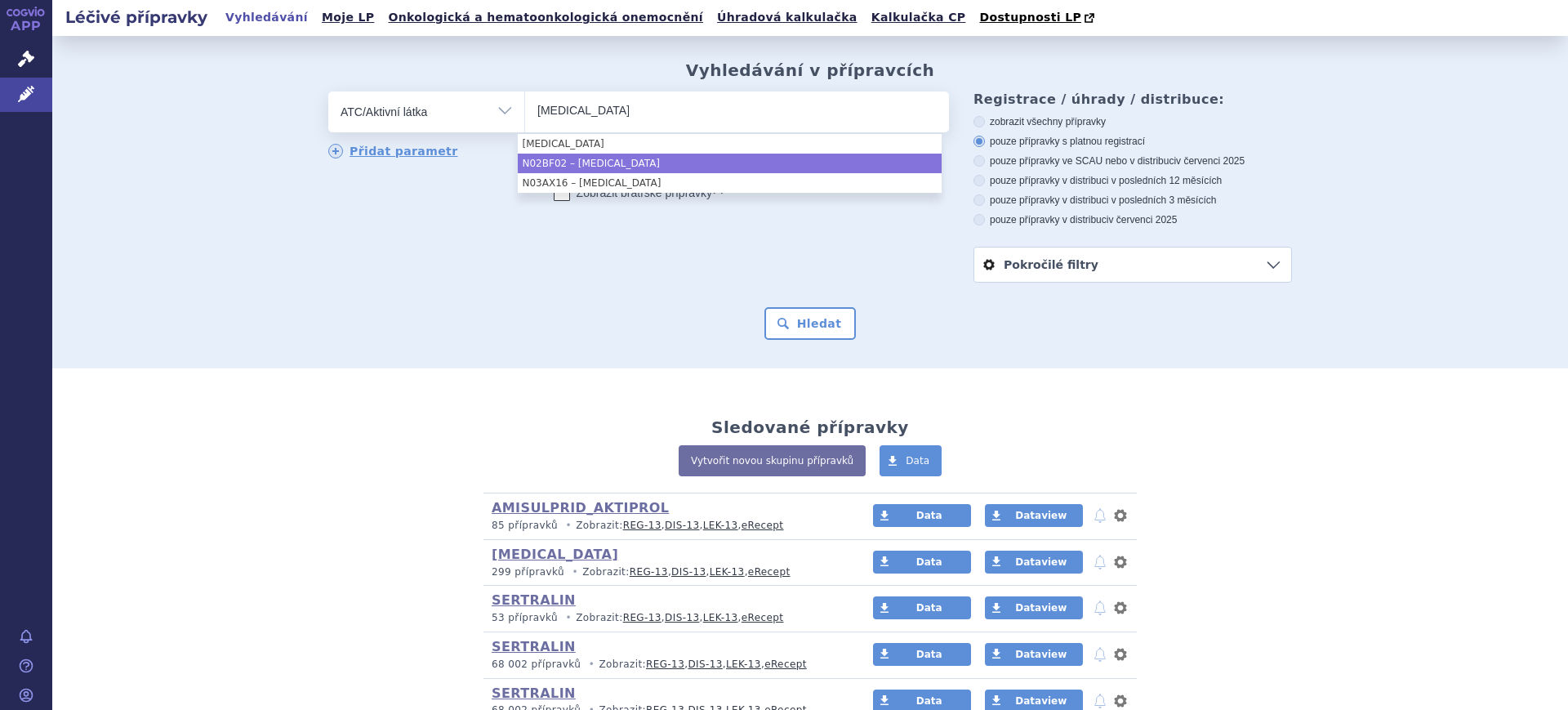
type input "PREGABALIN"
select select "N02BF02"
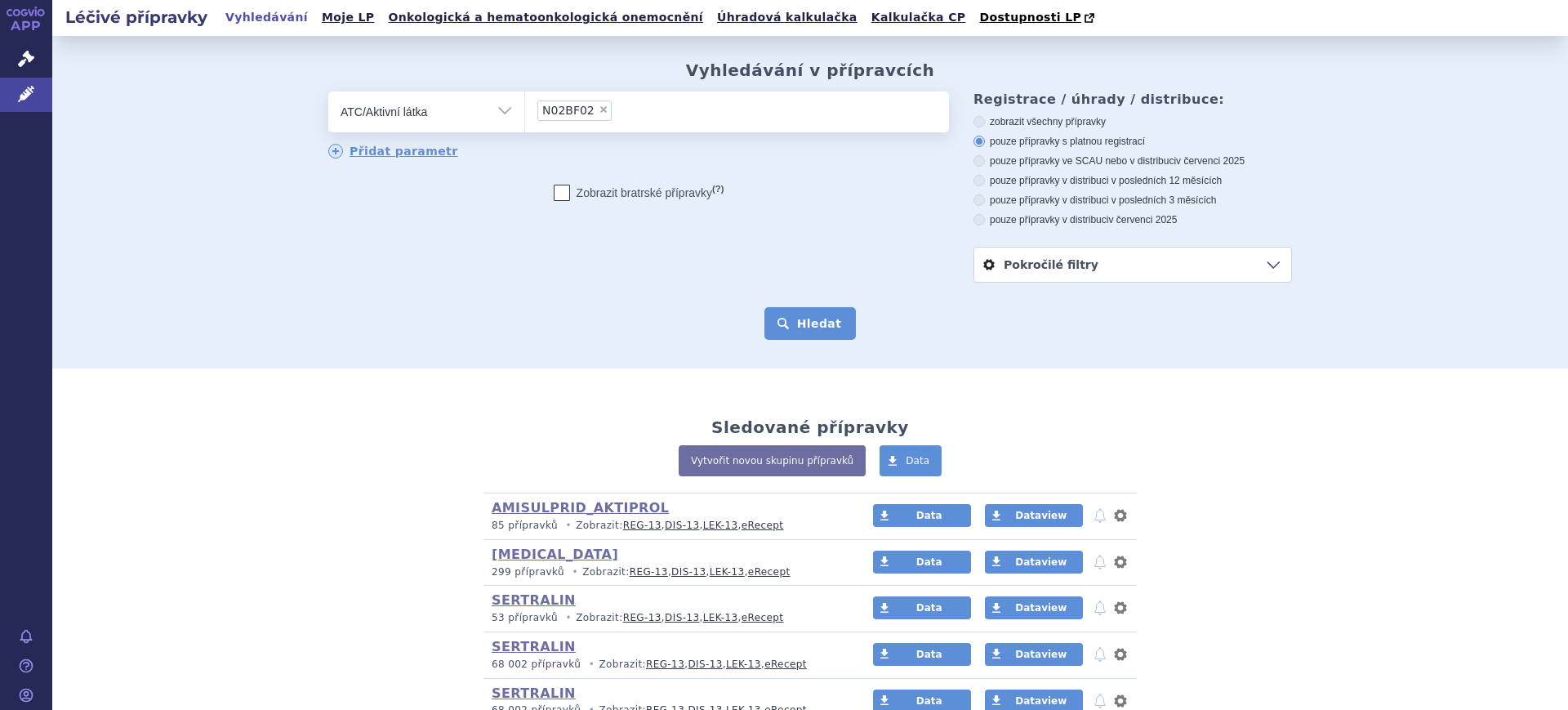
click at [768, 320] on button "Hledat" at bounding box center [811, 323] width 93 height 32
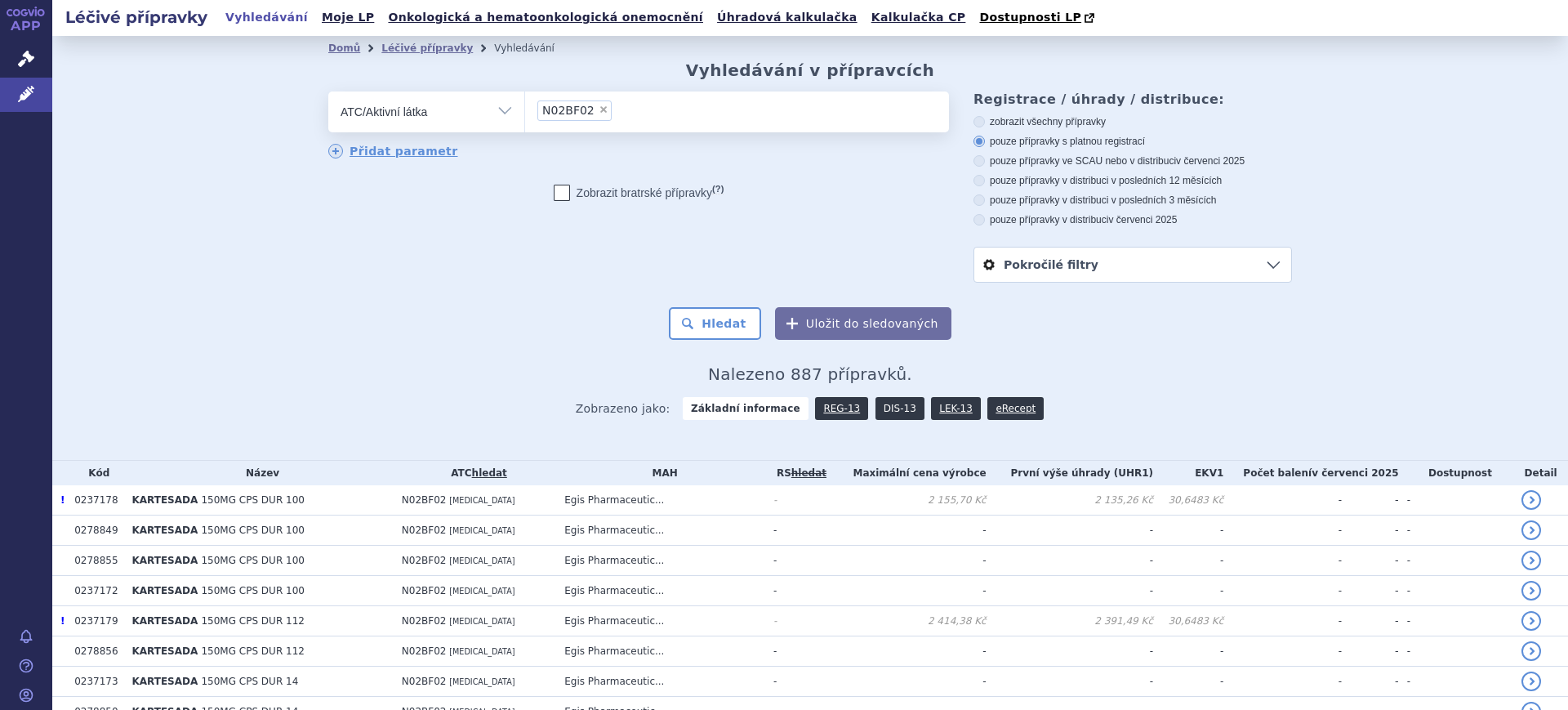
click at [883, 415] on link "DIS-13" at bounding box center [900, 408] width 49 height 23
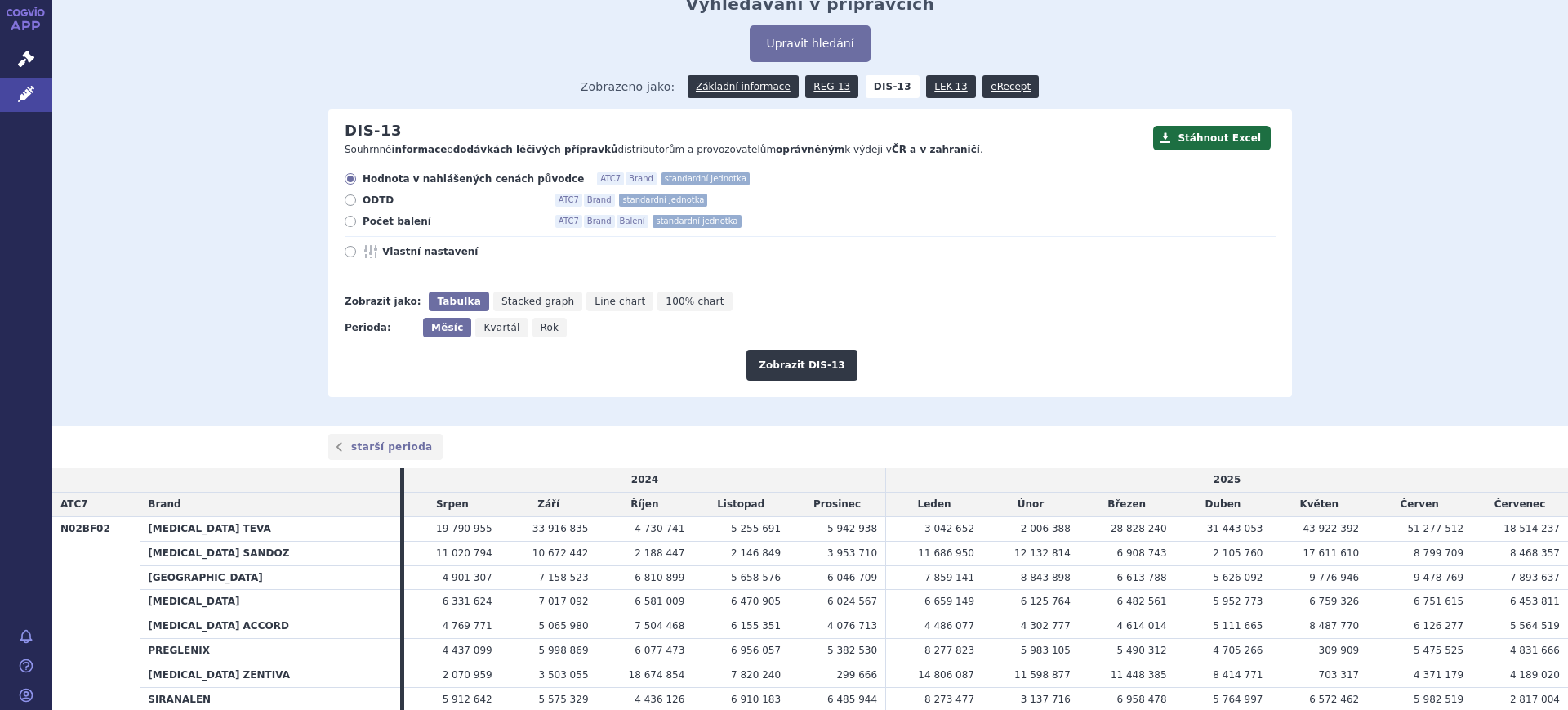
scroll to position [102, 0]
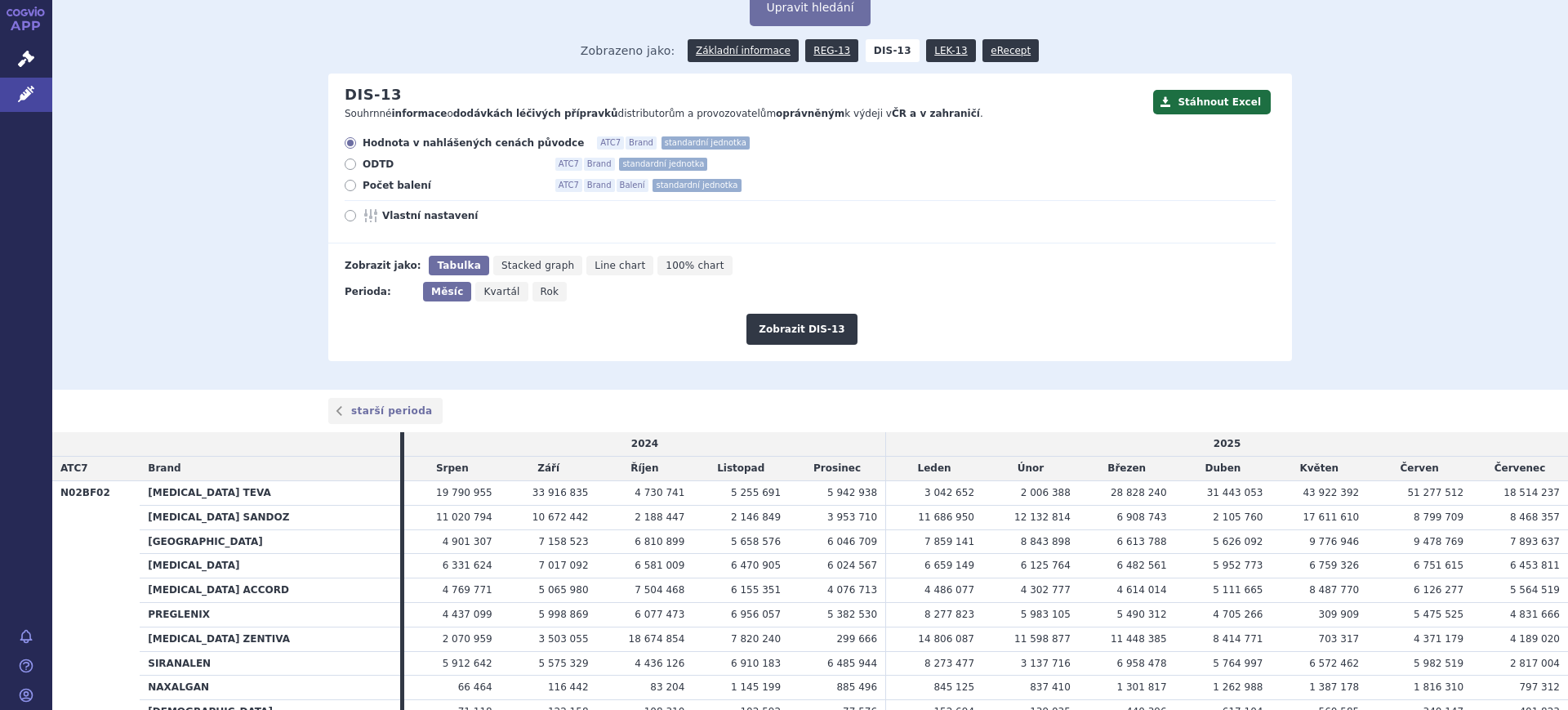
click at [389, 207] on div "Hodnota v nahlášených cenách původce ATC7 Brand standardní jednotka ODTD ATC7 B…" at bounding box center [802, 189] width 948 height 107
click at [395, 216] on span "Vlastní nastavení" at bounding box center [473, 216] width 180 height 13
click at [357, 216] on input "Vlastní nastavení" at bounding box center [351, 217] width 10 height 10
radio input "true"
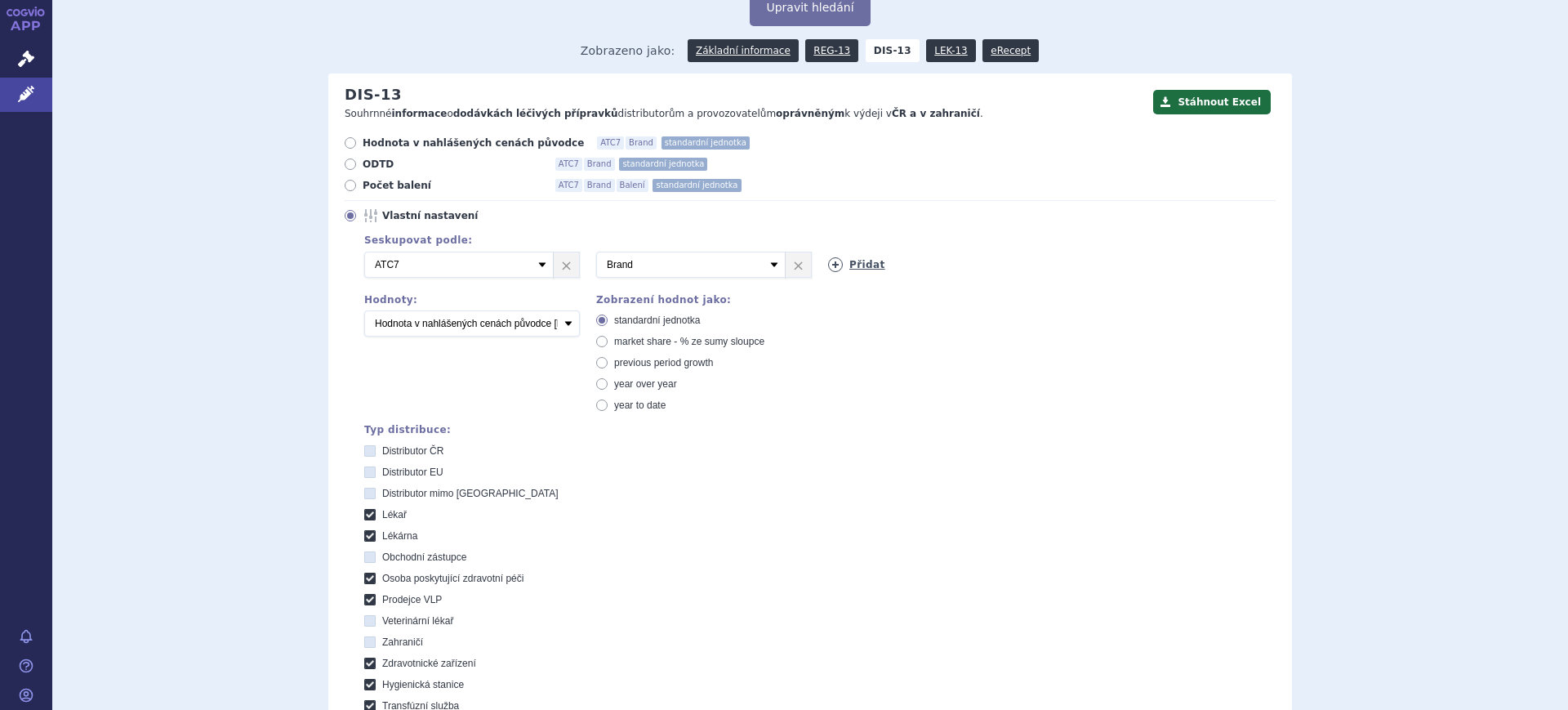
click at [828, 270] on link "Přidat" at bounding box center [857, 265] width 57 height 15
click at [828, 270] on select "Vyberte groupování ATC3 ATC5 ATC7 Brand Balení SÚKL kód MAH VPOIS Referenční sk…" at bounding box center [923, 264] width 190 height 26
select select "mah"
click at [828, 252] on select "Vyberte groupování ATC3 ATC5 ATC7 Brand Balení SÚKL kód MAH VPOIS Referenční sk…" at bounding box center [923, 264] width 190 height 26
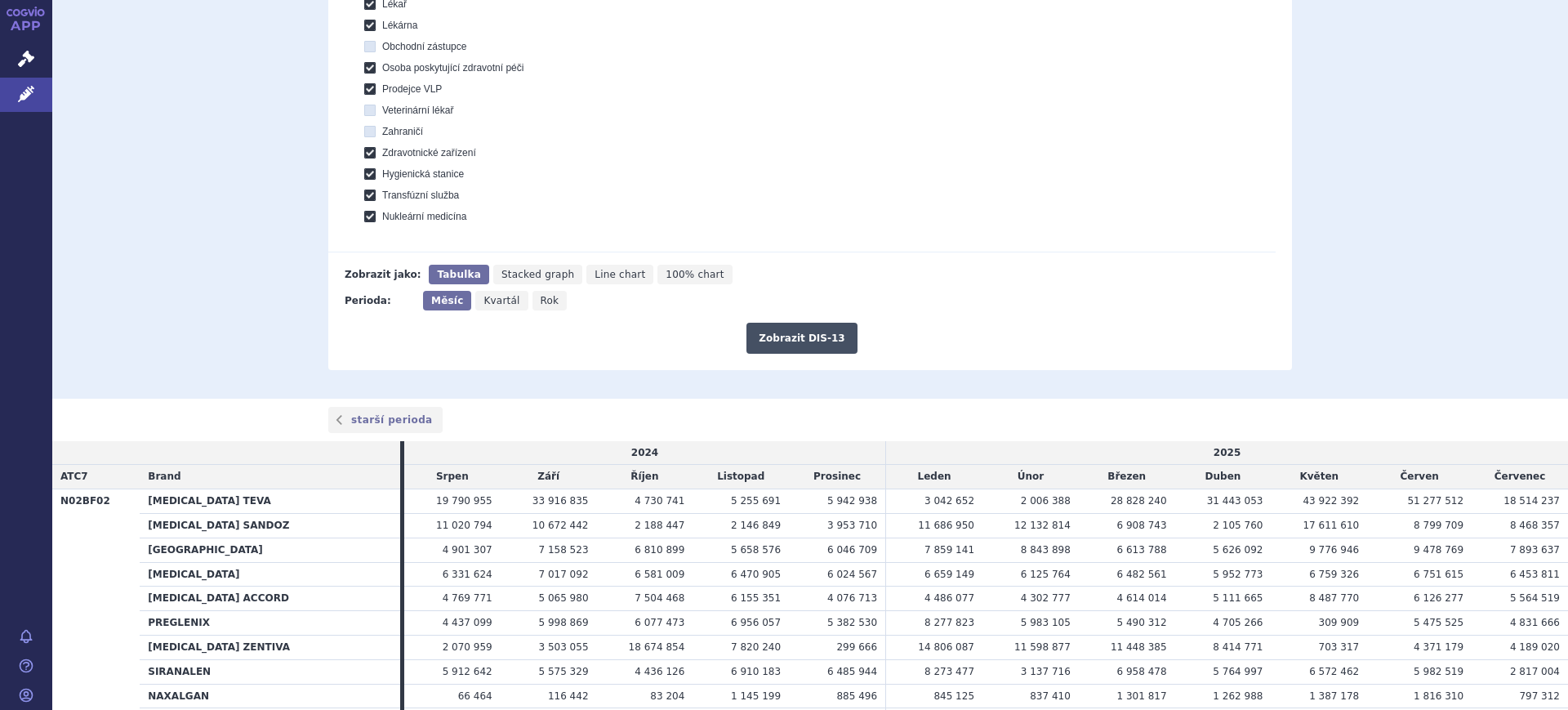
click at [786, 333] on button "Zobrazit DIS-13" at bounding box center [802, 337] width 110 height 31
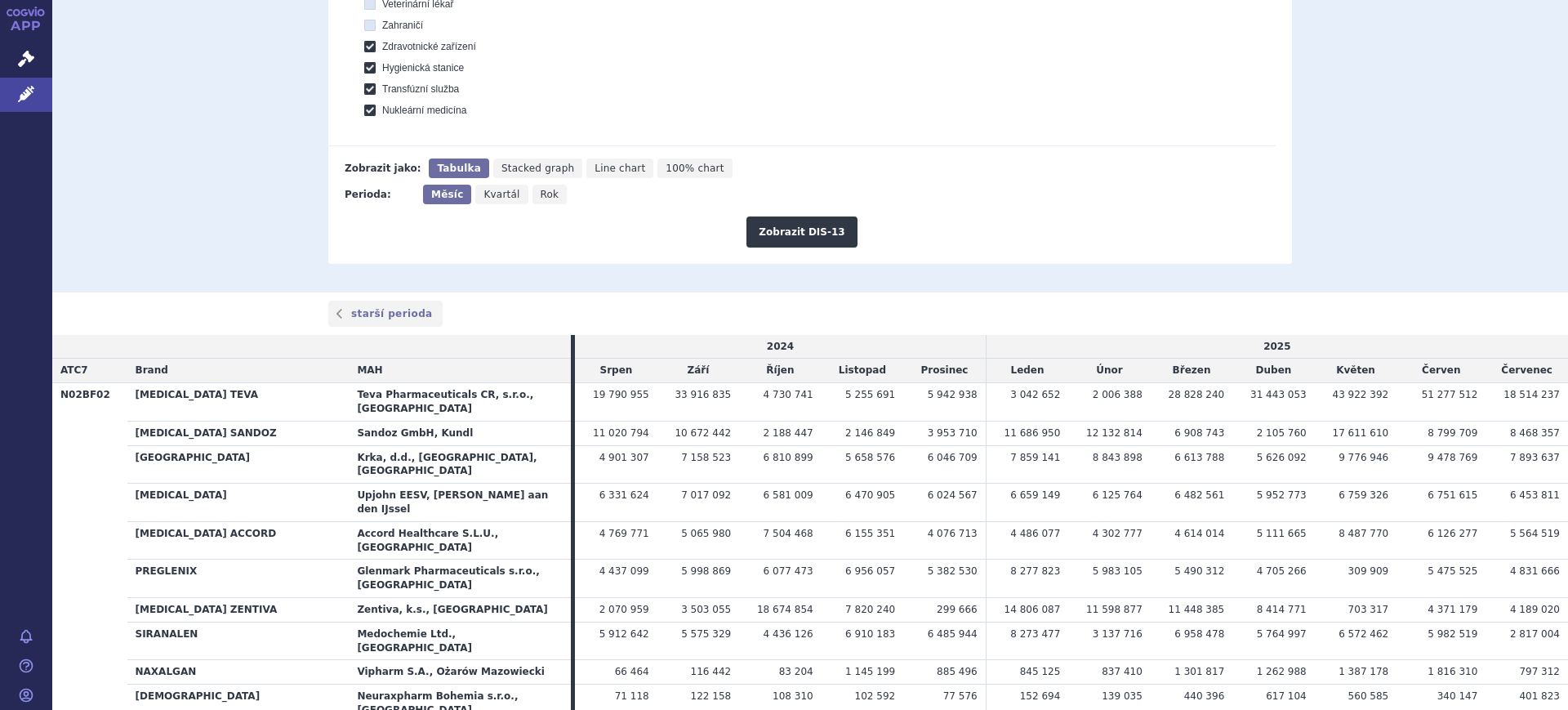
scroll to position [801, 0]
